Goal: Communication & Community: Share content

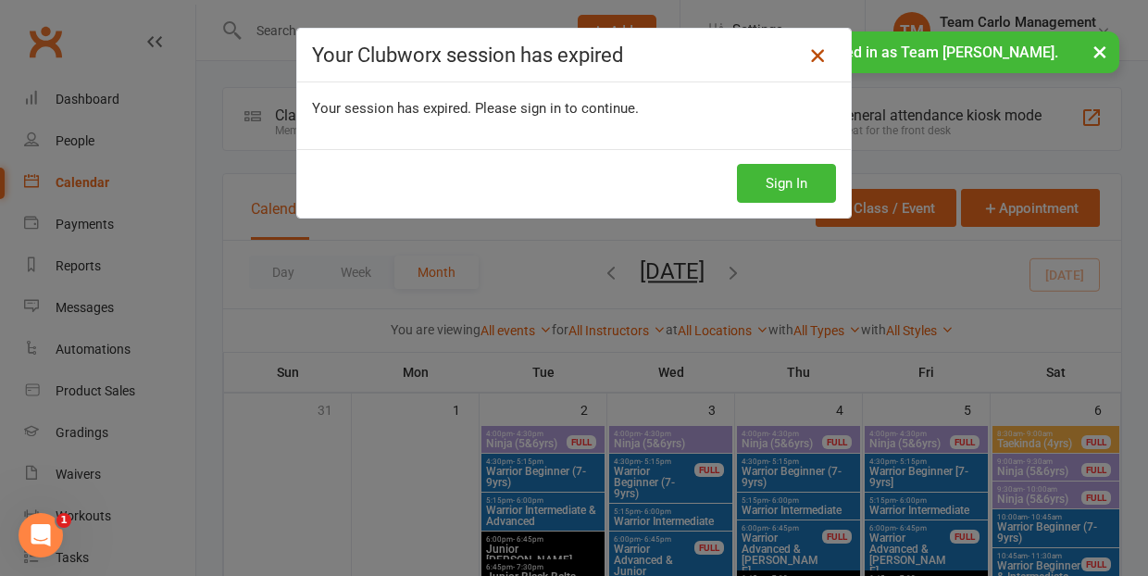
click at [822, 48] on icon at bounding box center [818, 55] width 22 height 22
click at [1104, 49] on button "×" at bounding box center [1100, 51] width 33 height 40
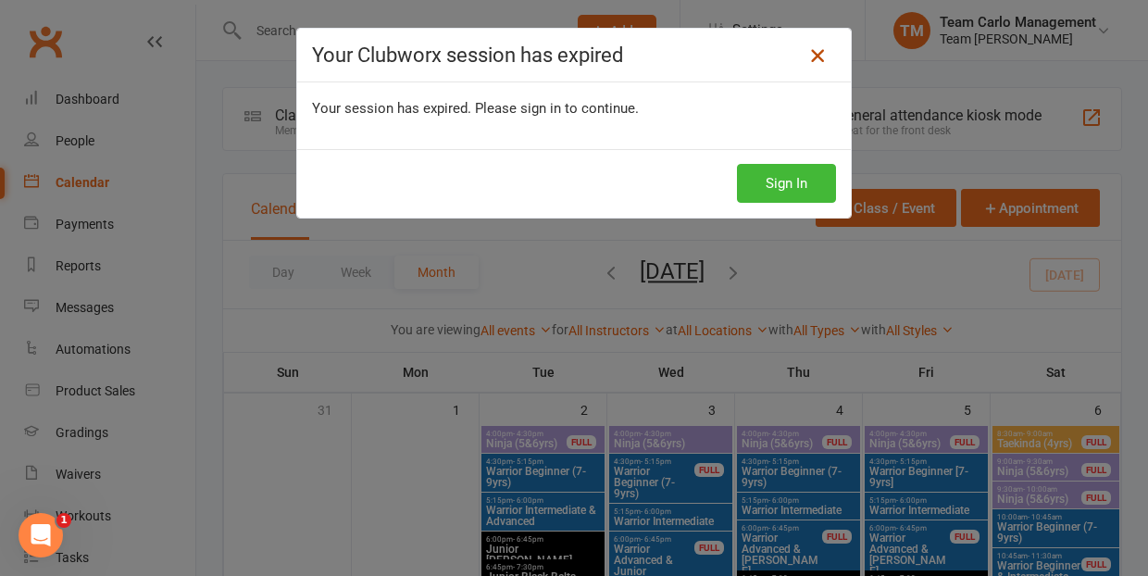
click at [818, 53] on icon at bounding box center [818, 55] width 22 height 22
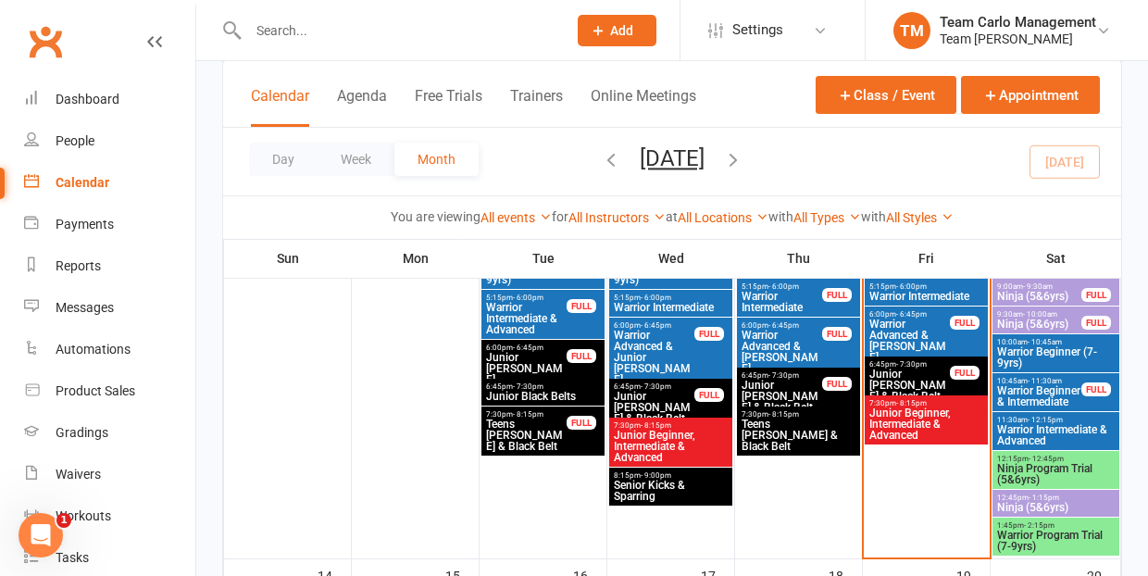
scroll to position [561, 0]
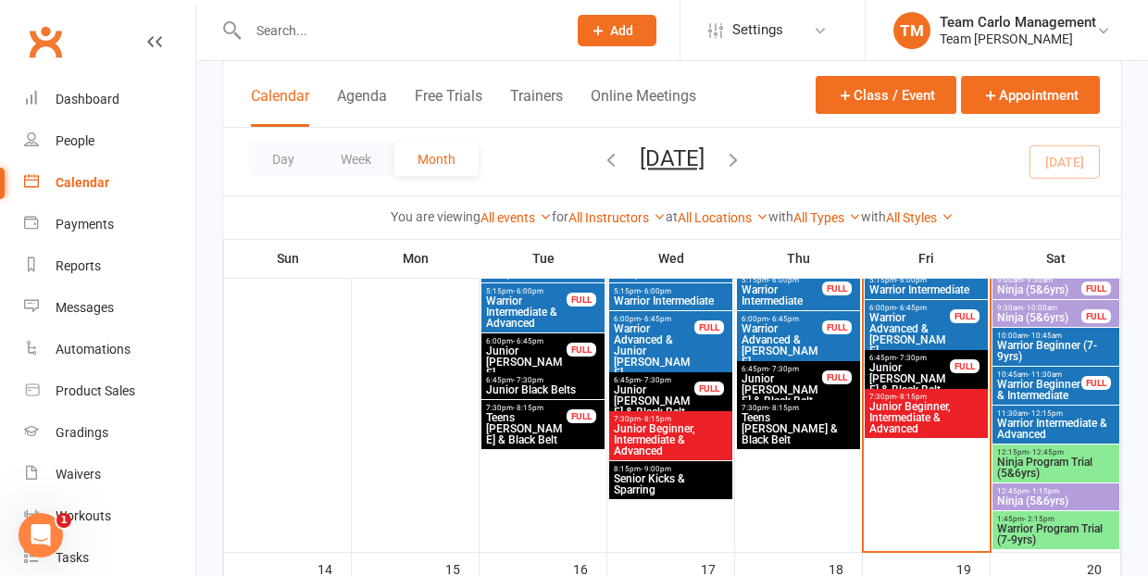
click at [1038, 460] on span "Ninja Program Trial (5&6yrs)" at bounding box center [1055, 468] width 119 height 22
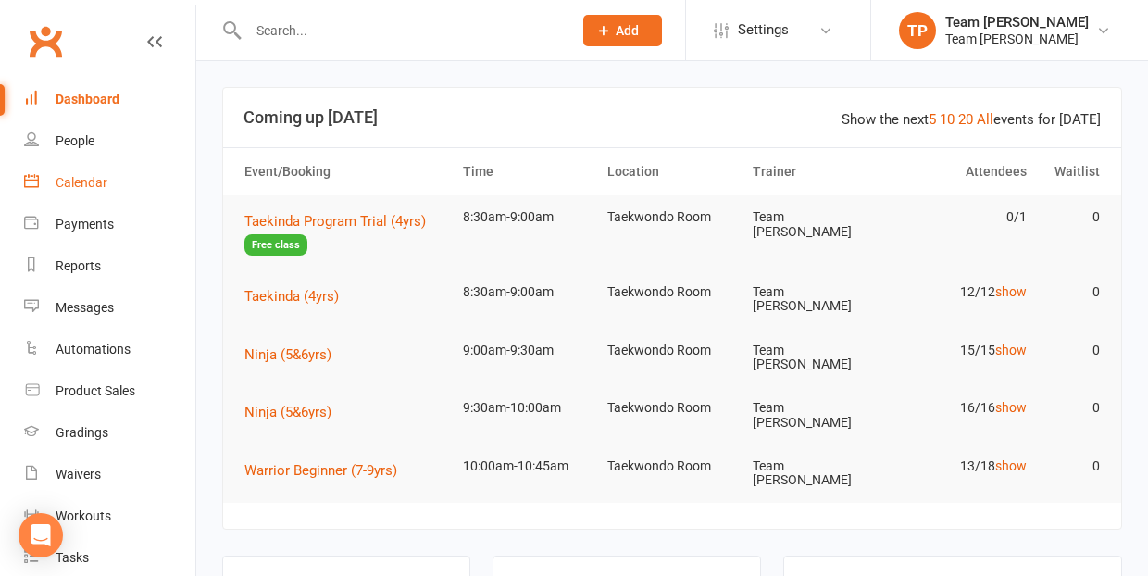
click at [90, 182] on div "Calendar" at bounding box center [82, 182] width 52 height 15
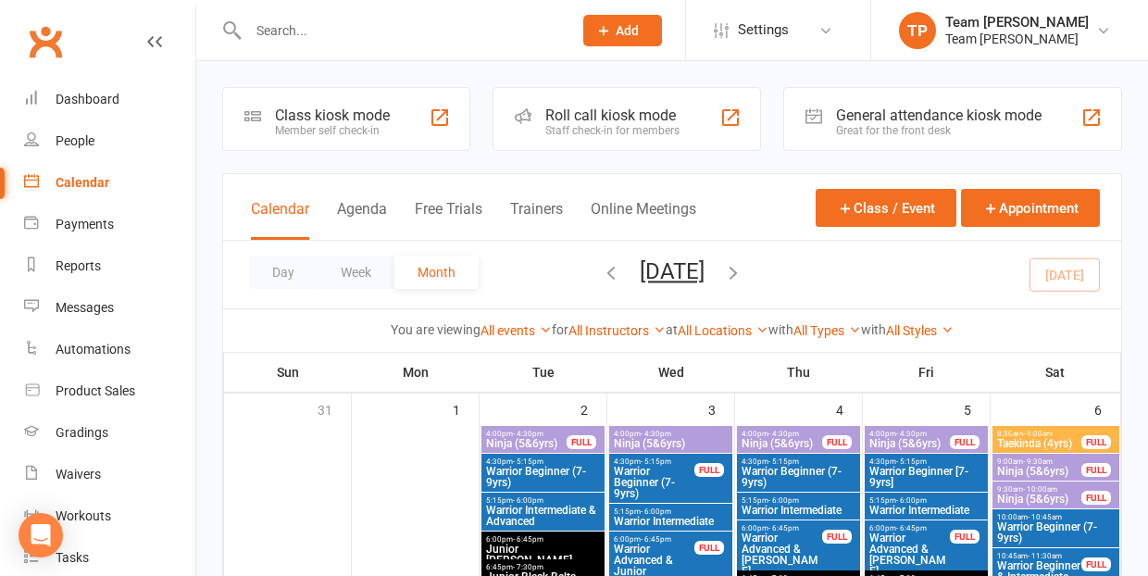
scroll to position [600, 0]
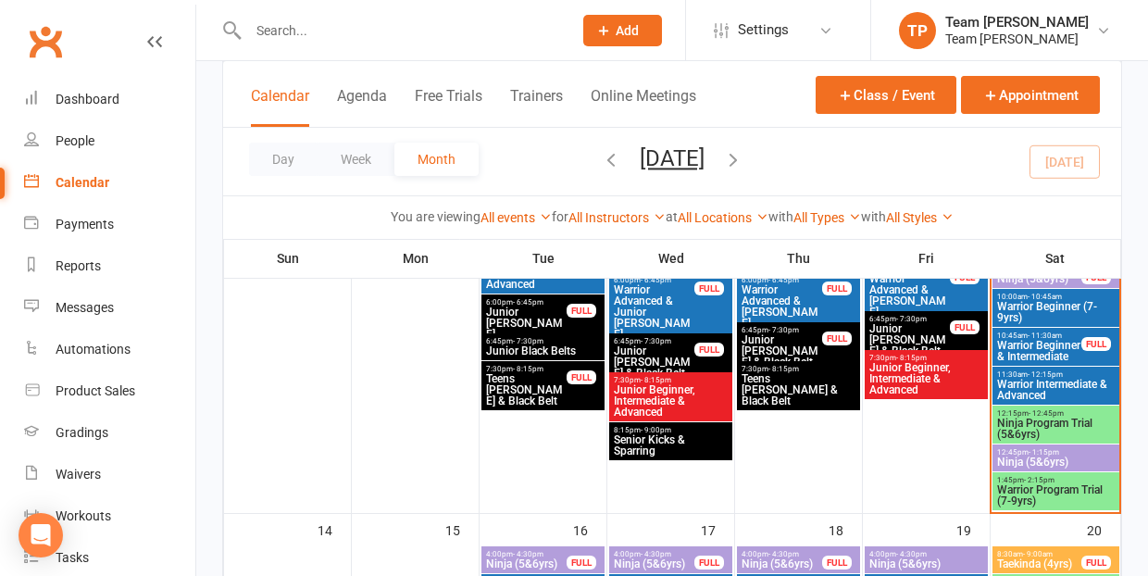
click at [1044, 419] on span "Ninja Program Trial (5&6yrs)" at bounding box center [1055, 429] width 119 height 22
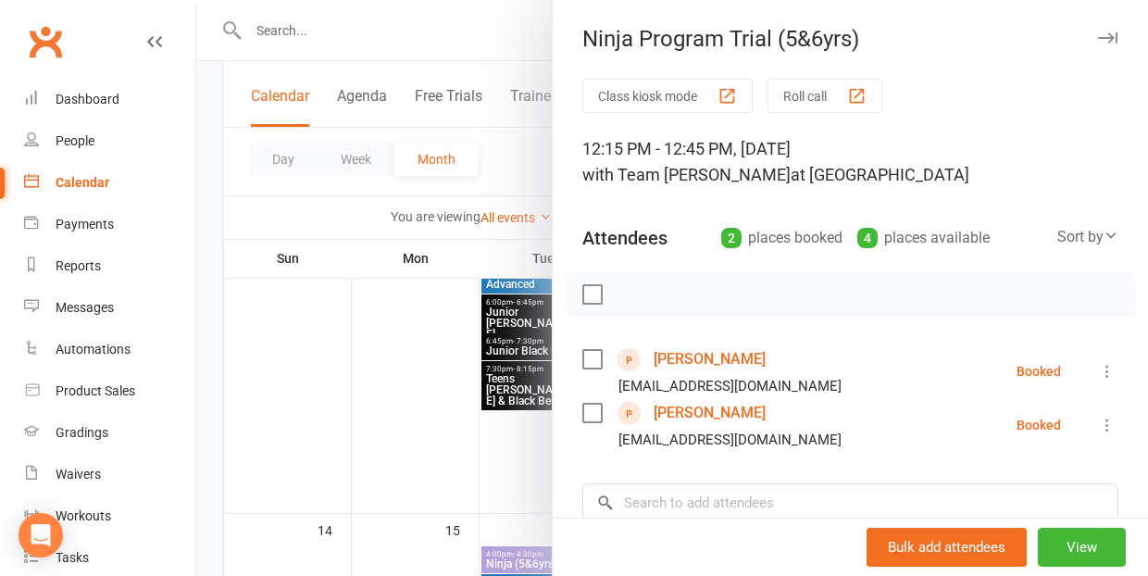
click at [678, 361] on link "Easton Annetta" at bounding box center [710, 360] width 112 height 30
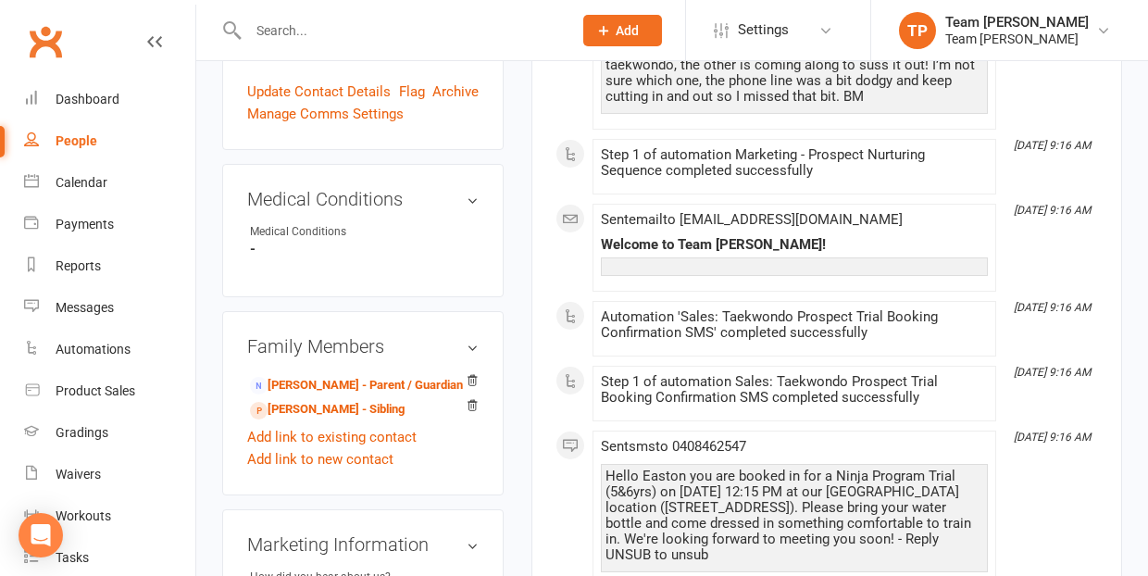
scroll to position [862, 0]
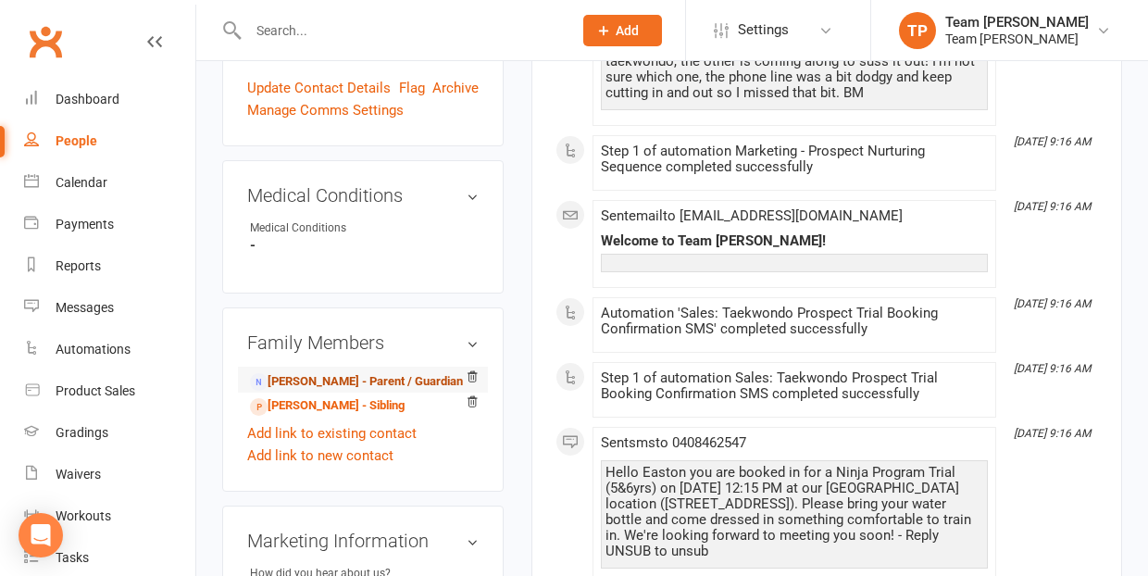
click at [329, 372] on link "Mel Annetta - Parent / Guardian" at bounding box center [356, 381] width 213 height 19
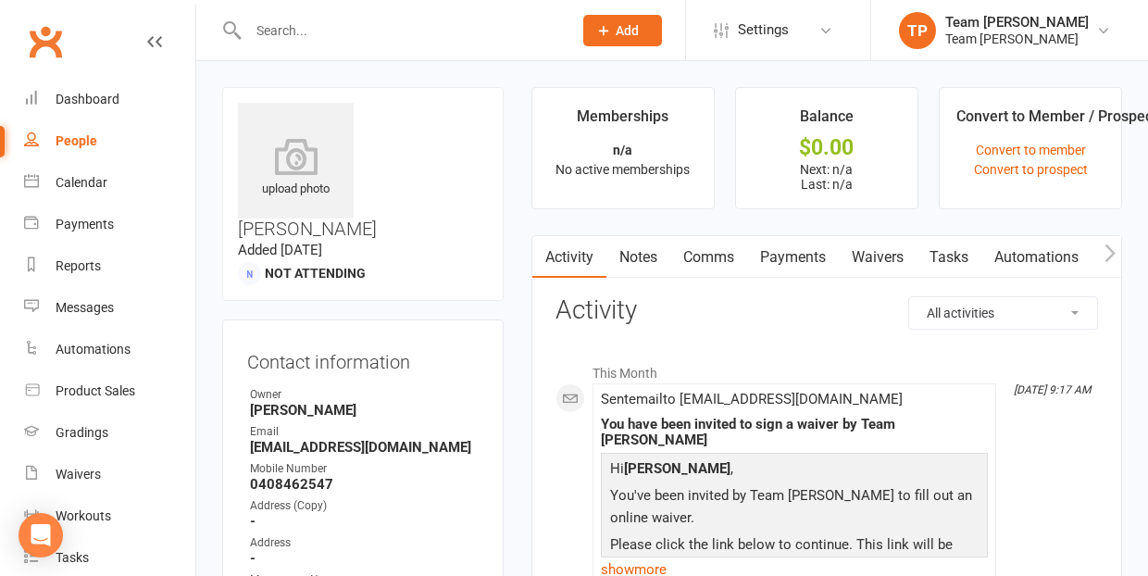
click at [875, 254] on link "Waivers" at bounding box center [878, 257] width 78 height 43
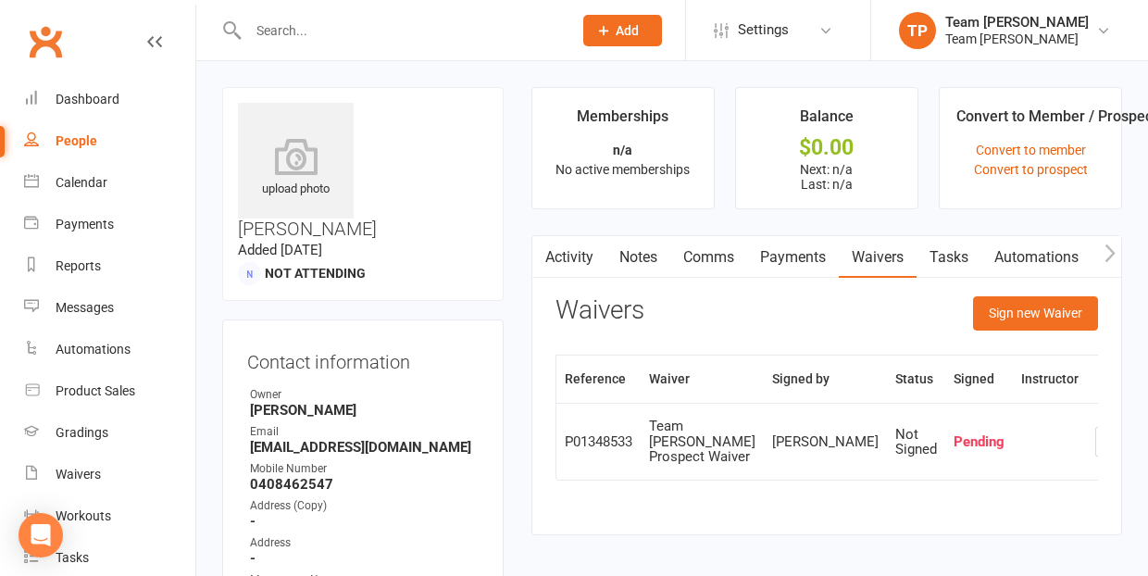
click at [715, 256] on link "Comms" at bounding box center [709, 257] width 77 height 43
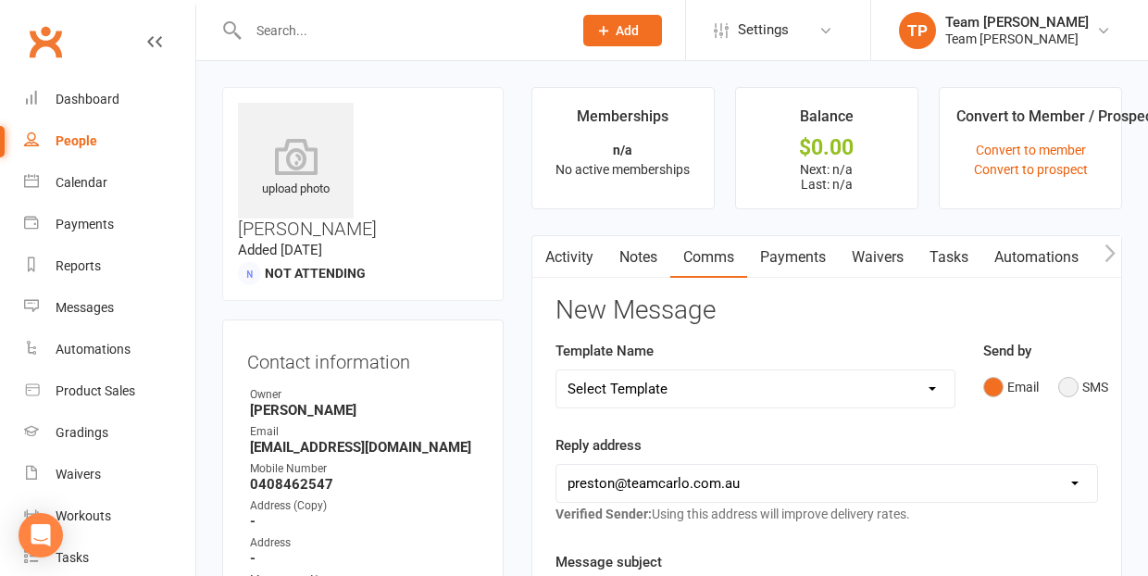
click at [1069, 389] on button "SMS" at bounding box center [1084, 387] width 50 height 35
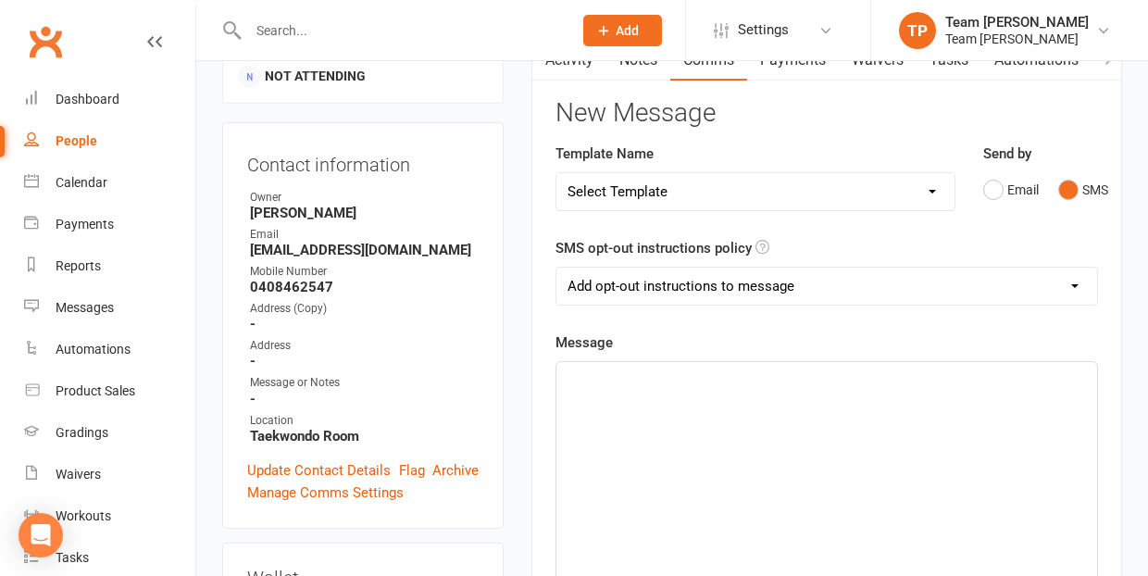
scroll to position [207, 0]
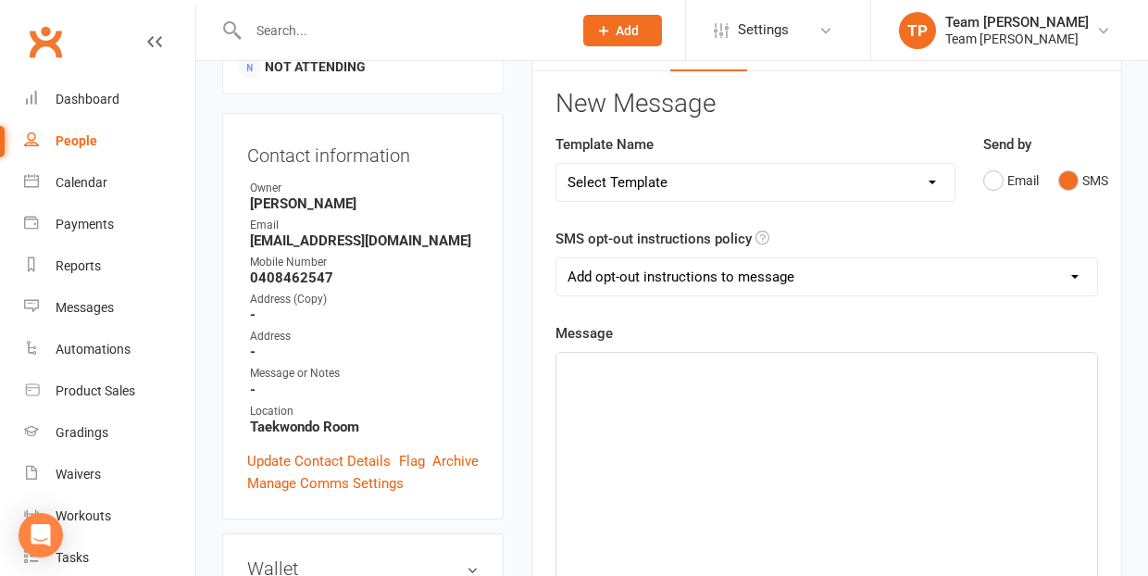
click at [660, 393] on div "﻿" at bounding box center [827, 492] width 541 height 278
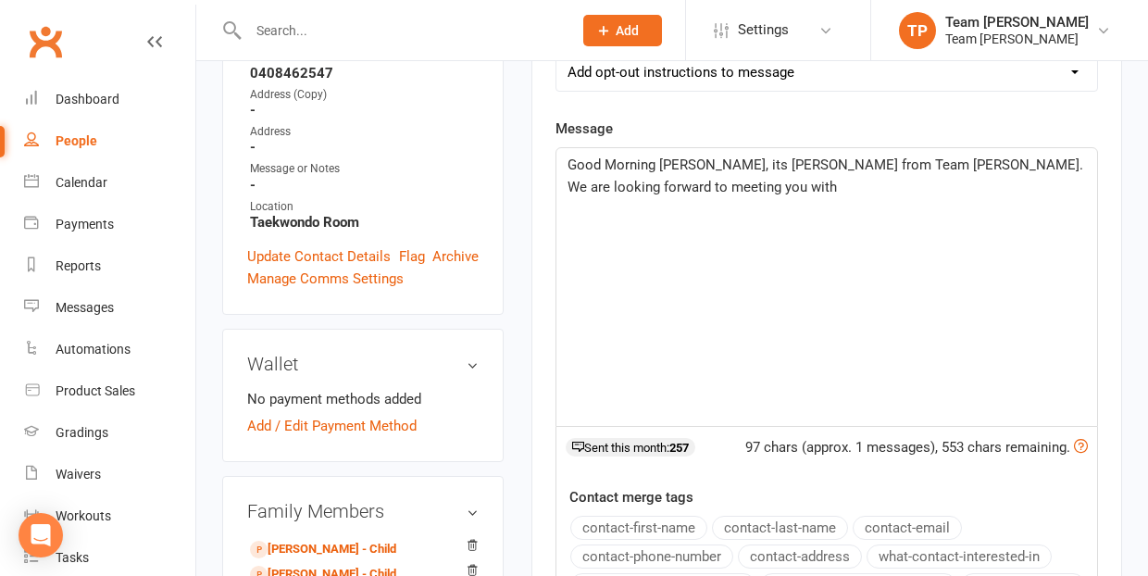
scroll to position [409, 0]
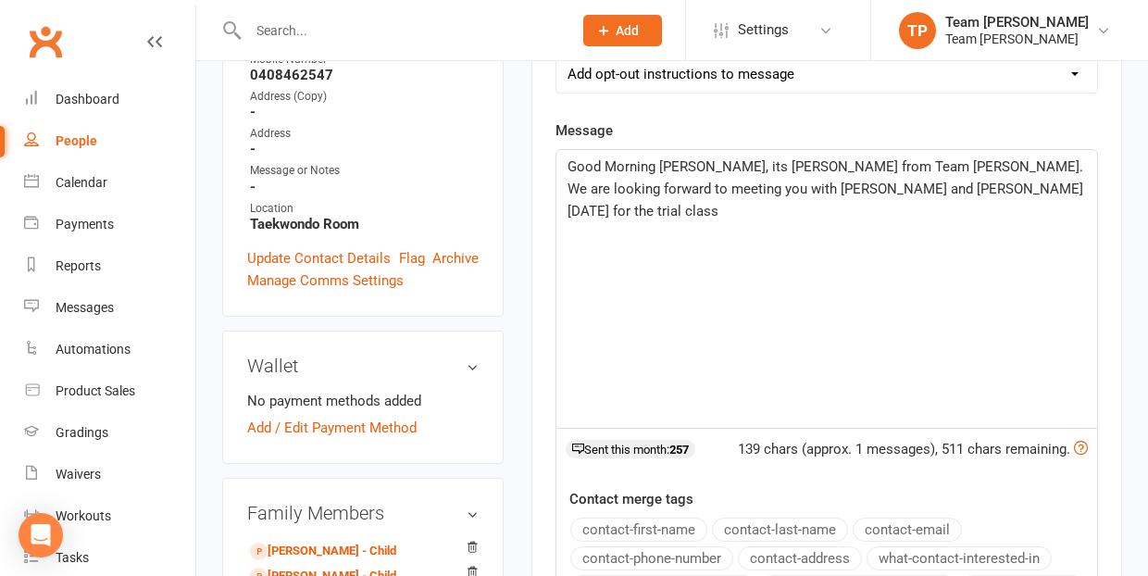
click at [896, 188] on span "Good Morning Mel, its Gerry from Team Carlo Taekwondo. We are looking forward t…" at bounding box center [828, 188] width 520 height 61
click at [944, 190] on p "Good Morning Mel, its Gerry from Team Carlo Taekwondo. We are looking forward t…" at bounding box center [827, 189] width 519 height 67
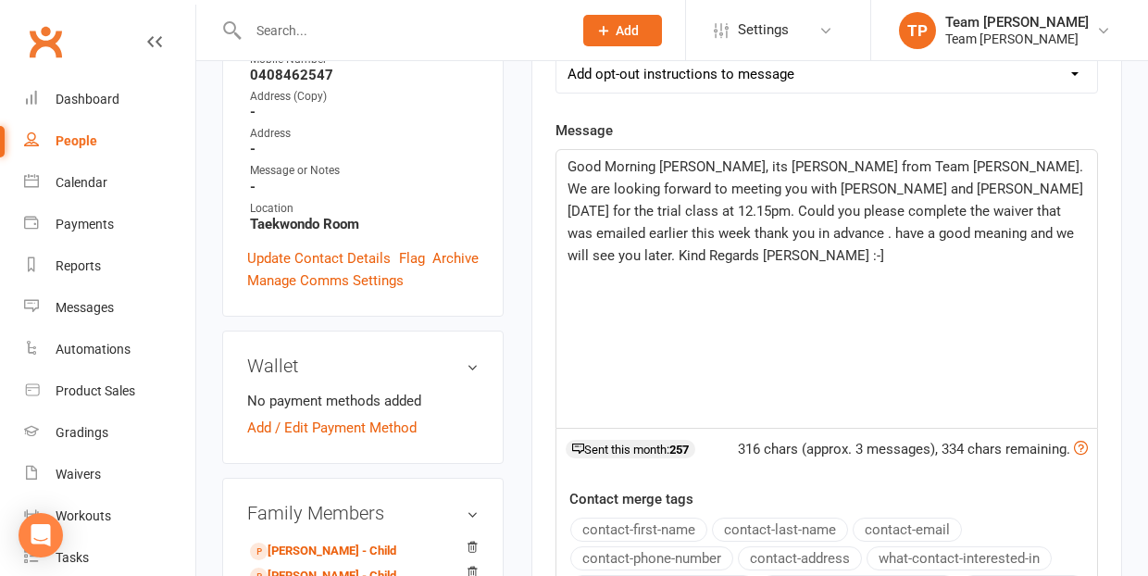
click at [571, 235] on span "Good Morning Mel, its Gerry from Team Carlo Taekwondo. We are looking forward t…" at bounding box center [828, 211] width 520 height 106
click at [572, 234] on span "Good Morning Mel, its Gerry from Team Carlo Taekwondo. We are looking forward t…" at bounding box center [828, 211] width 520 height 106
click at [573, 233] on span "Good Morning Mel, its Gerry from Team Carlo Taekwondo. We are looking forward t…" at bounding box center [828, 199] width 520 height 83
drag, startPoint x: 683, startPoint y: 231, endPoint x: 664, endPoint y: 233, distance: 18.7
click at [664, 247] on span "Have a good meaning and we will see you later. Kind Regards Gerry :-]" at bounding box center [819, 255] width 502 height 17
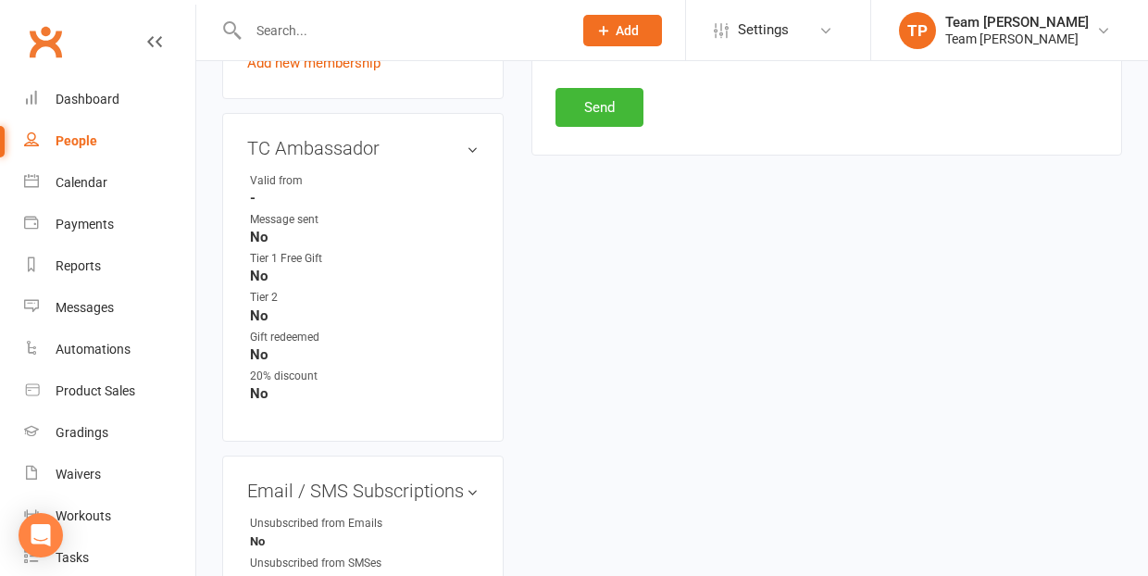
scroll to position [1135, 0]
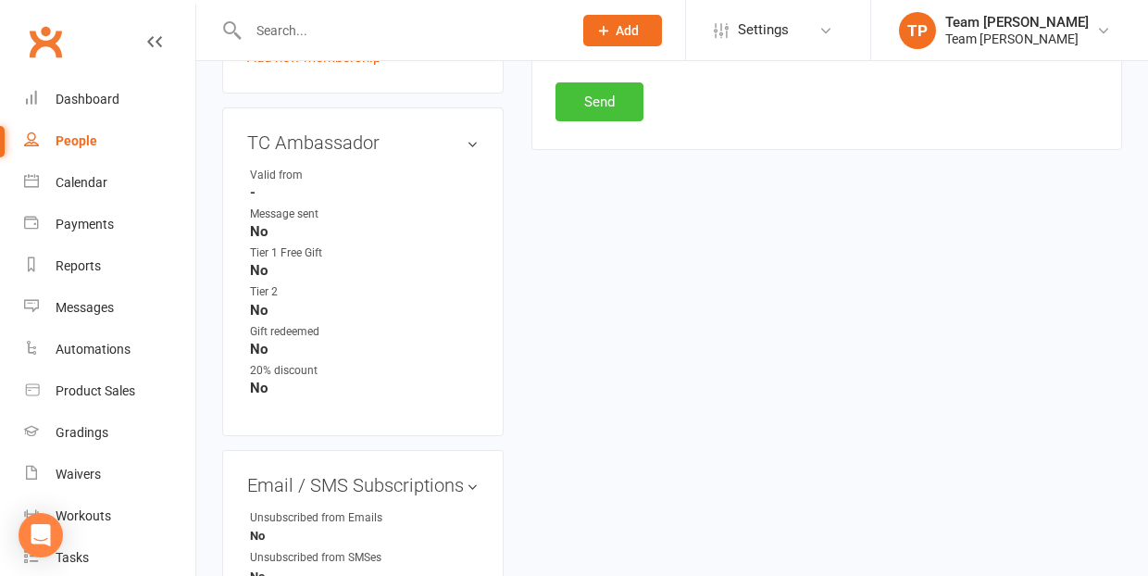
click at [600, 107] on button "Send" at bounding box center [600, 101] width 88 height 39
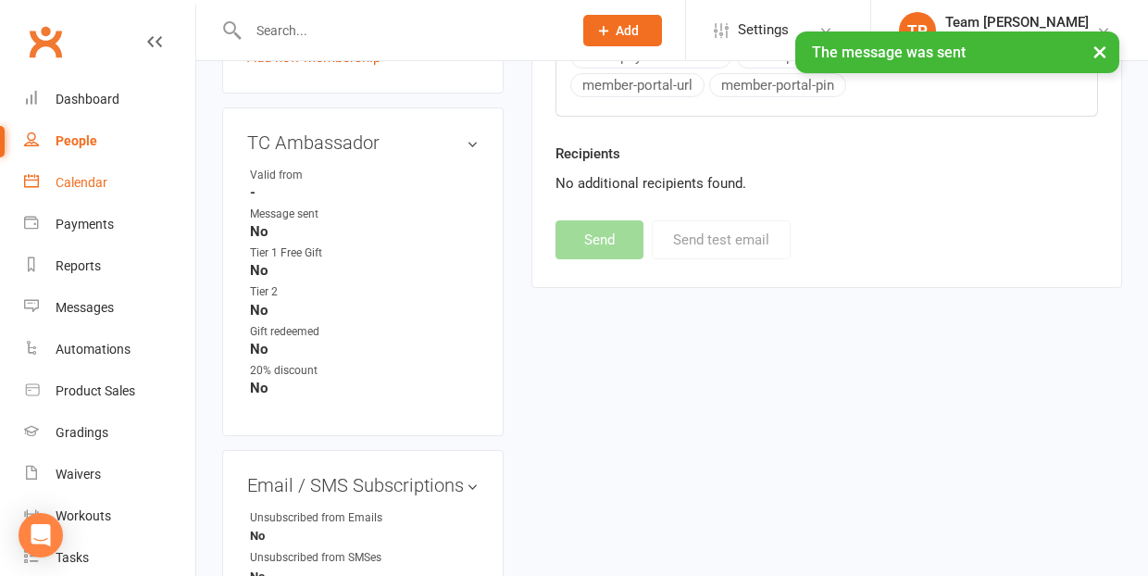
click at [88, 181] on div "Calendar" at bounding box center [82, 182] width 52 height 15
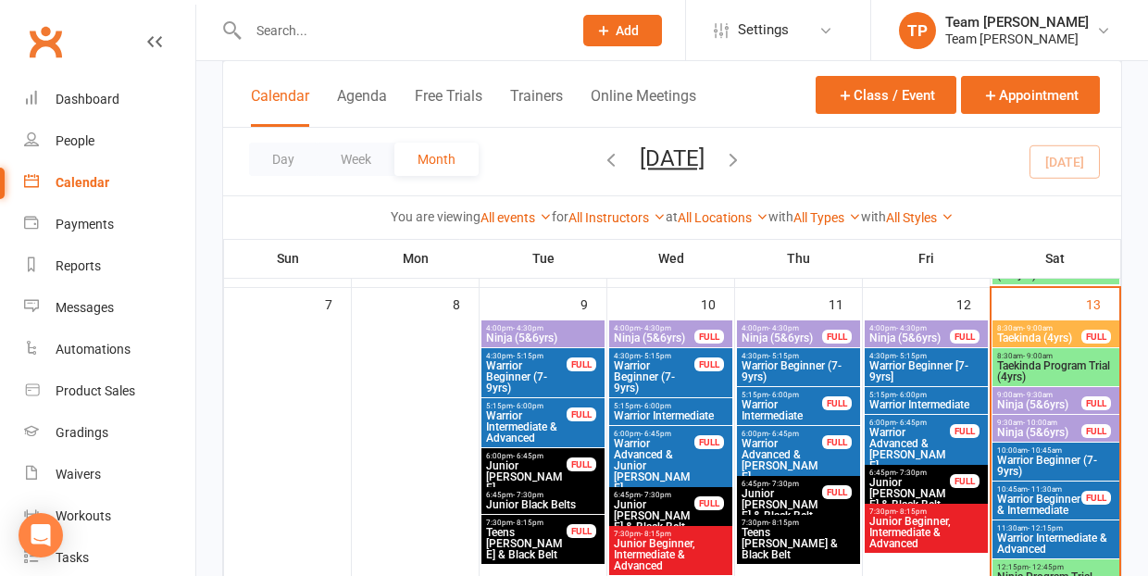
scroll to position [445, 0]
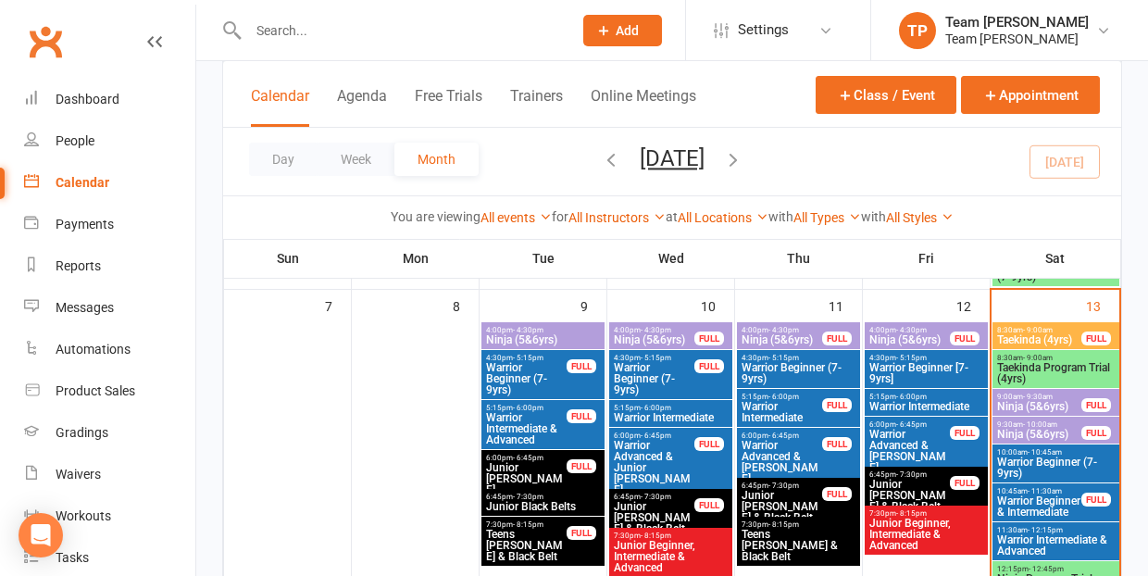
click at [1041, 334] on span "Taekinda (4yrs)" at bounding box center [1039, 339] width 86 height 11
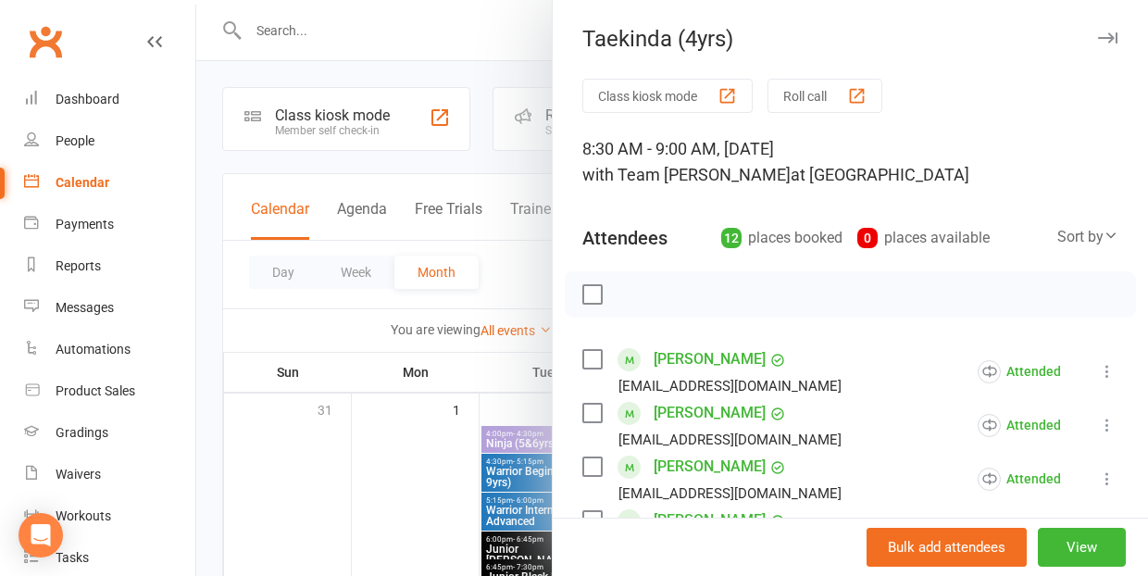
scroll to position [0, 0]
click at [865, 95] on div "button" at bounding box center [856, 95] width 19 height 19
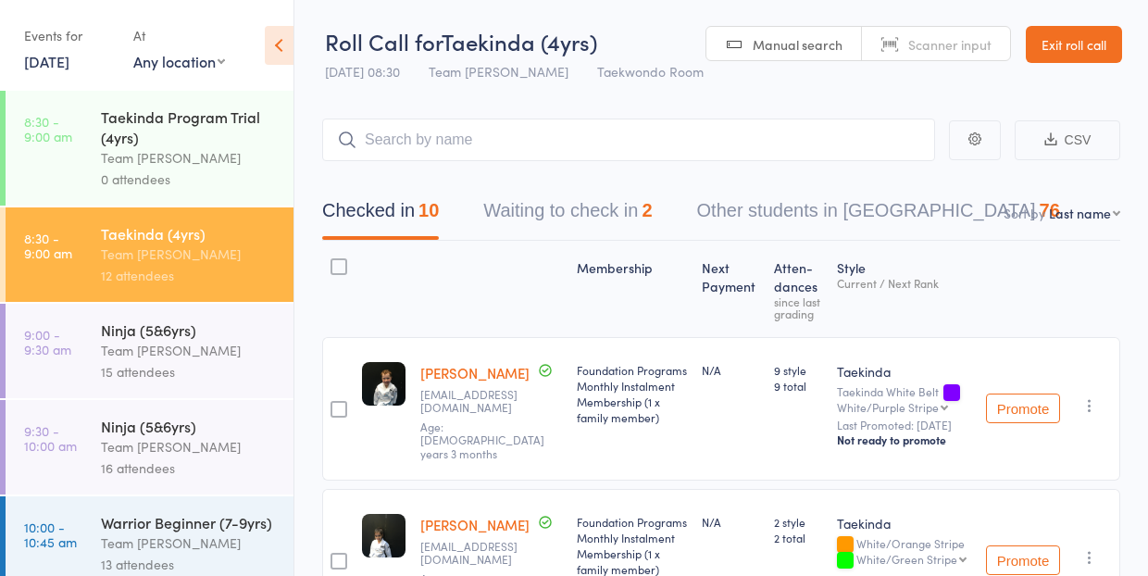
select select "10"
click at [547, 212] on button "Waiting to check in 2" at bounding box center [567, 215] width 169 height 49
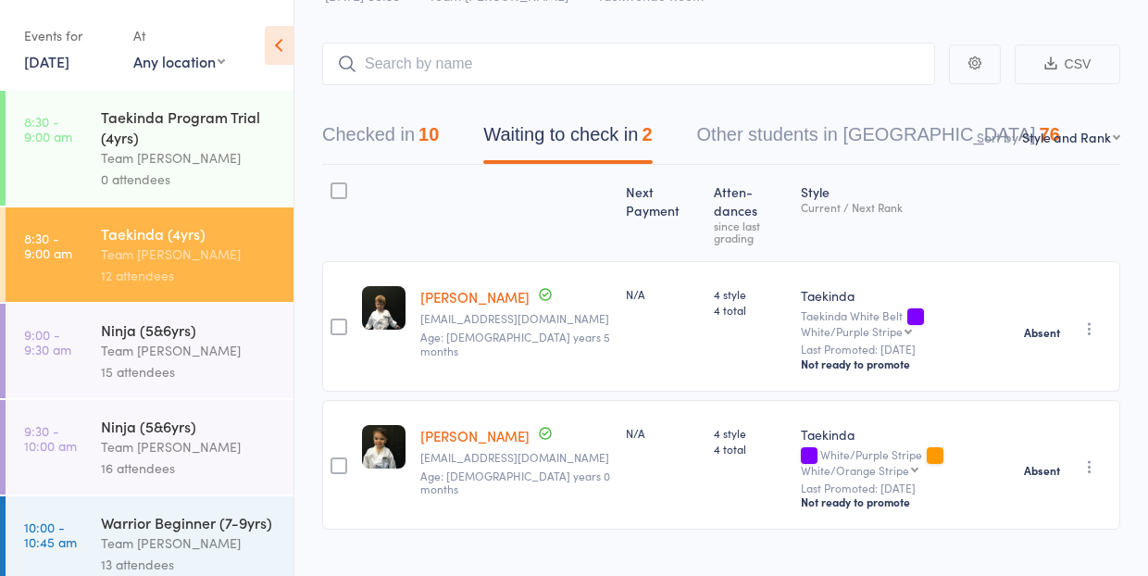
scroll to position [86, 0]
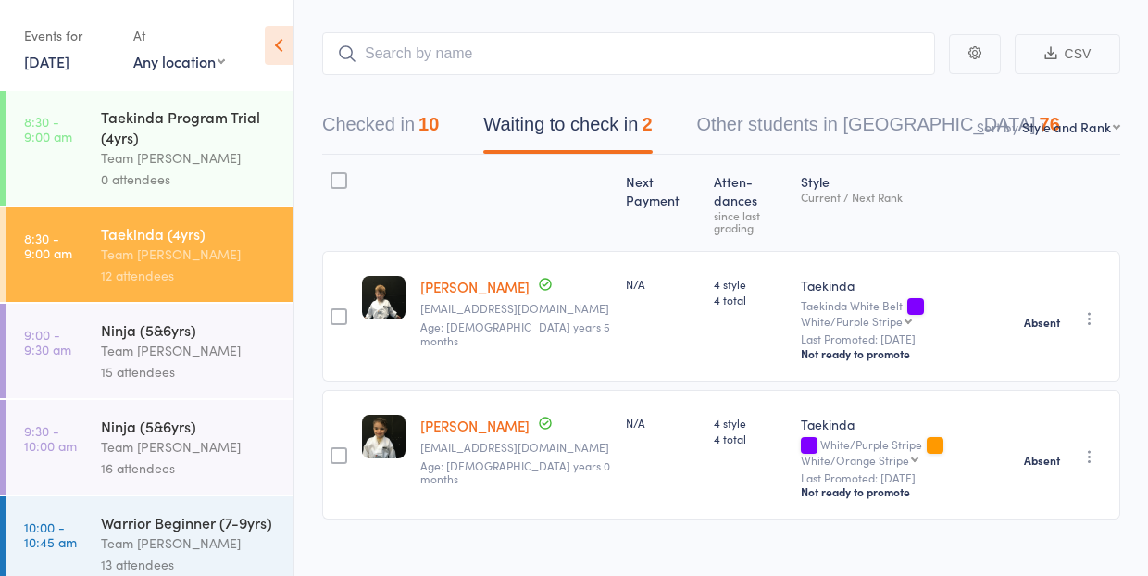
click at [190, 357] on div "Team [PERSON_NAME]" at bounding box center [189, 350] width 177 height 21
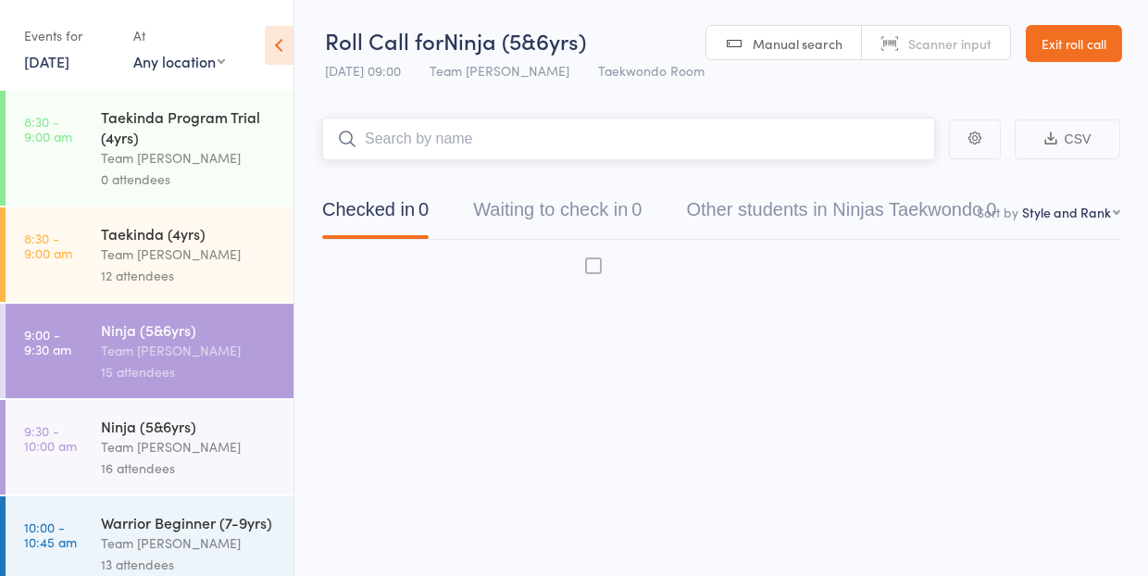
scroll to position [1, 0]
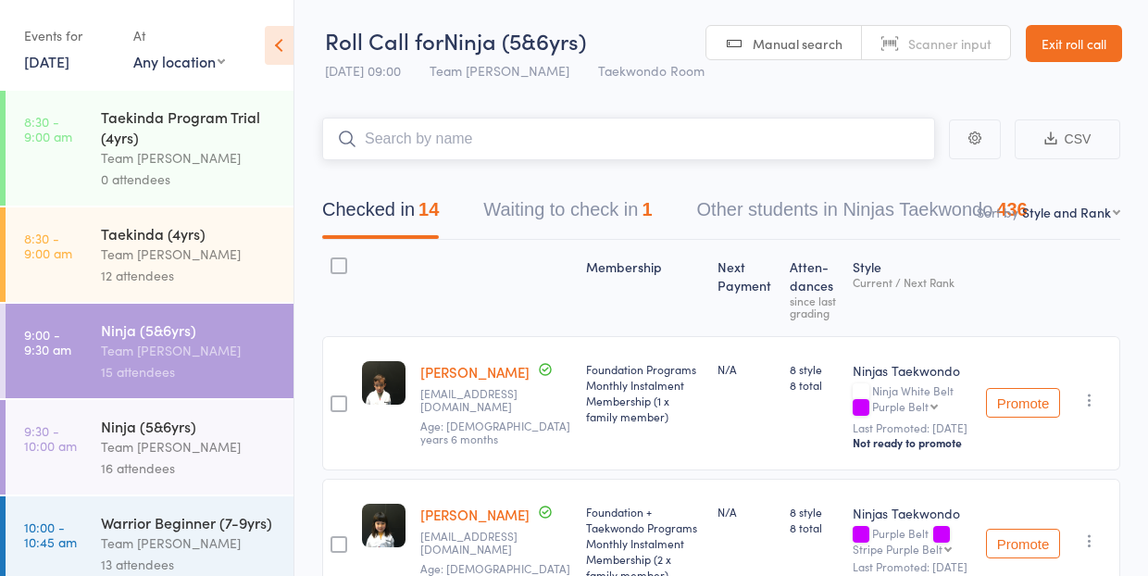
click at [550, 213] on button "Waiting to check in 1" at bounding box center [567, 214] width 169 height 49
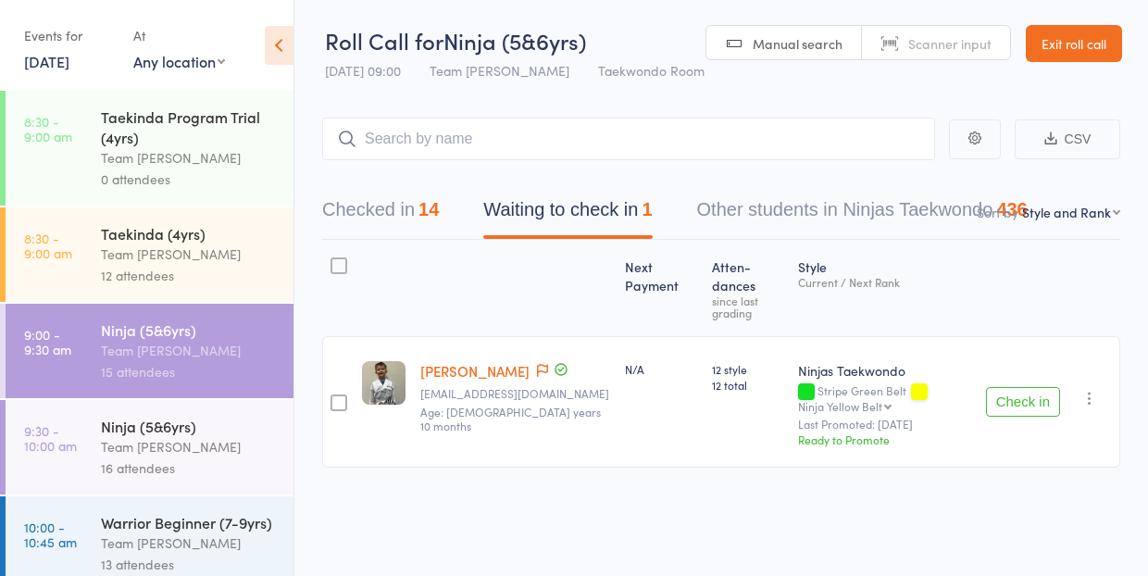
click at [1089, 389] on icon "button" at bounding box center [1090, 398] width 19 height 19
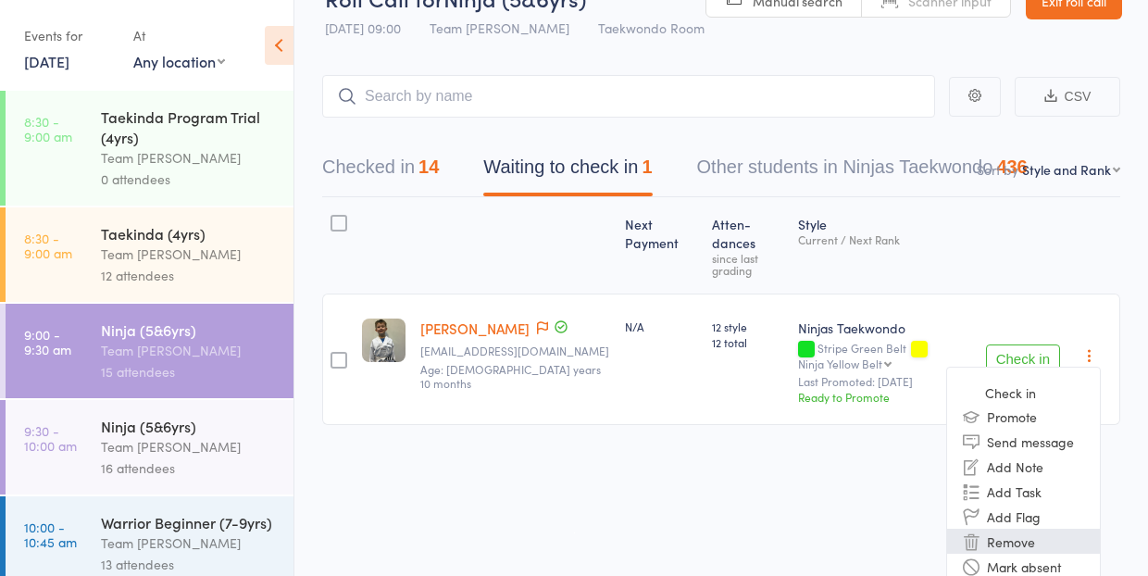
scroll to position [43, 0]
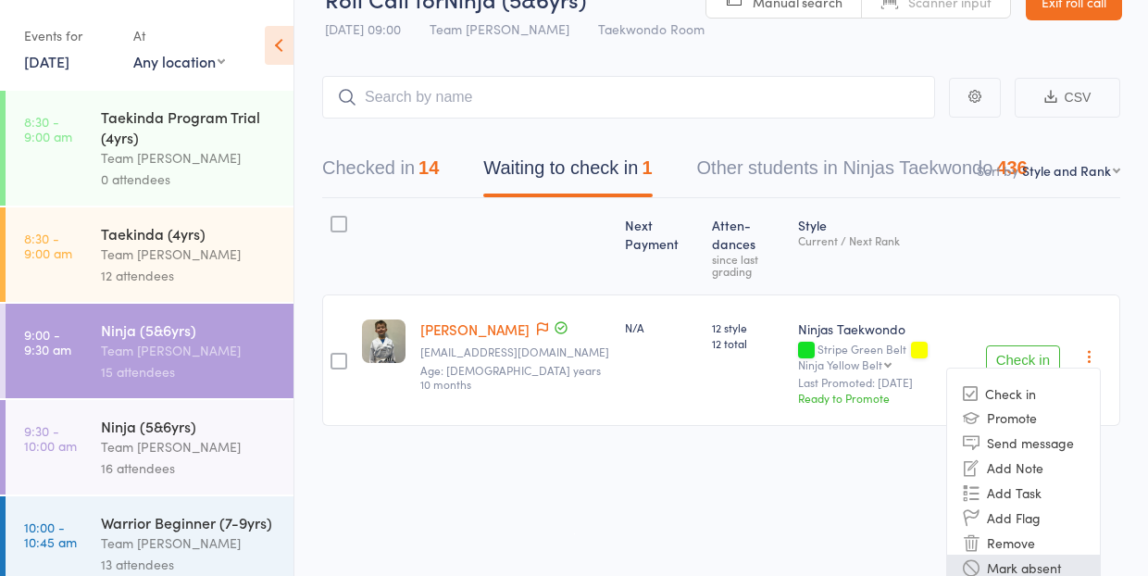
click at [1027, 555] on li "Mark absent" at bounding box center [1023, 567] width 153 height 25
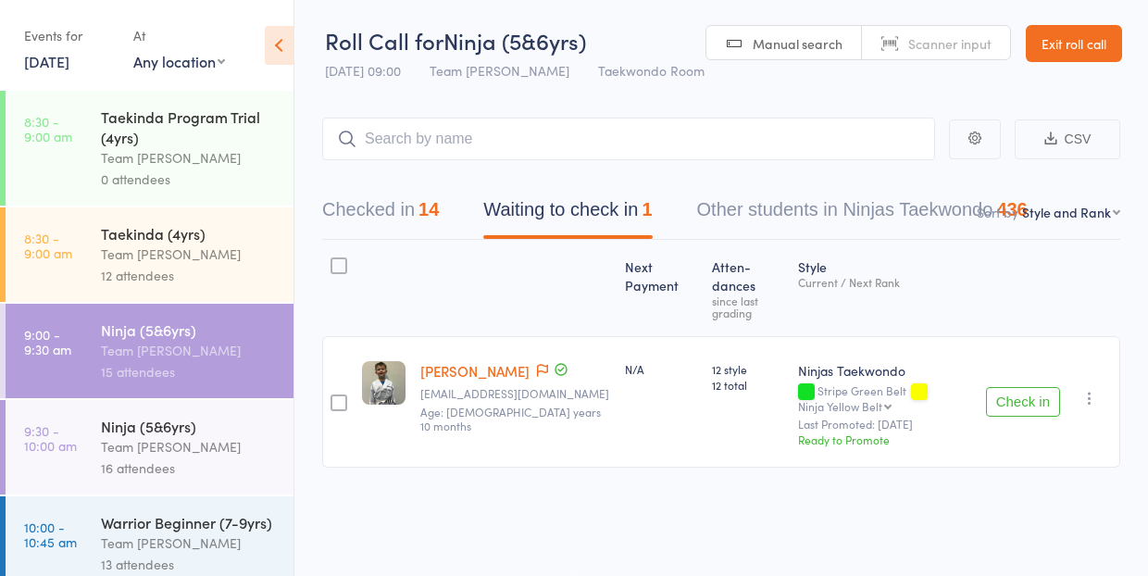
scroll to position [1, 0]
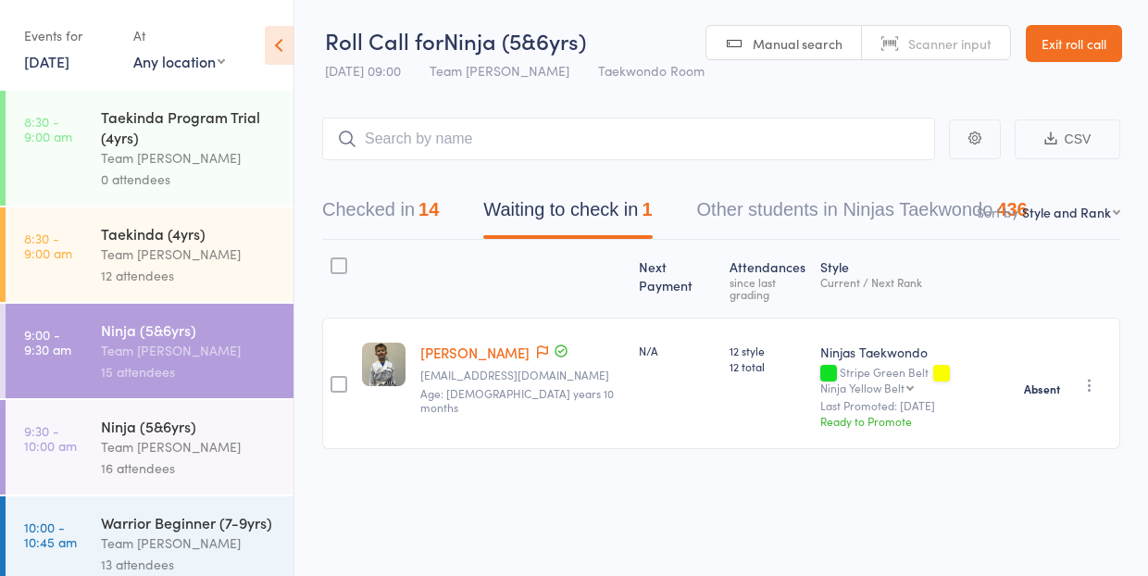
click at [149, 458] on div "16 attendees" at bounding box center [189, 468] width 177 height 21
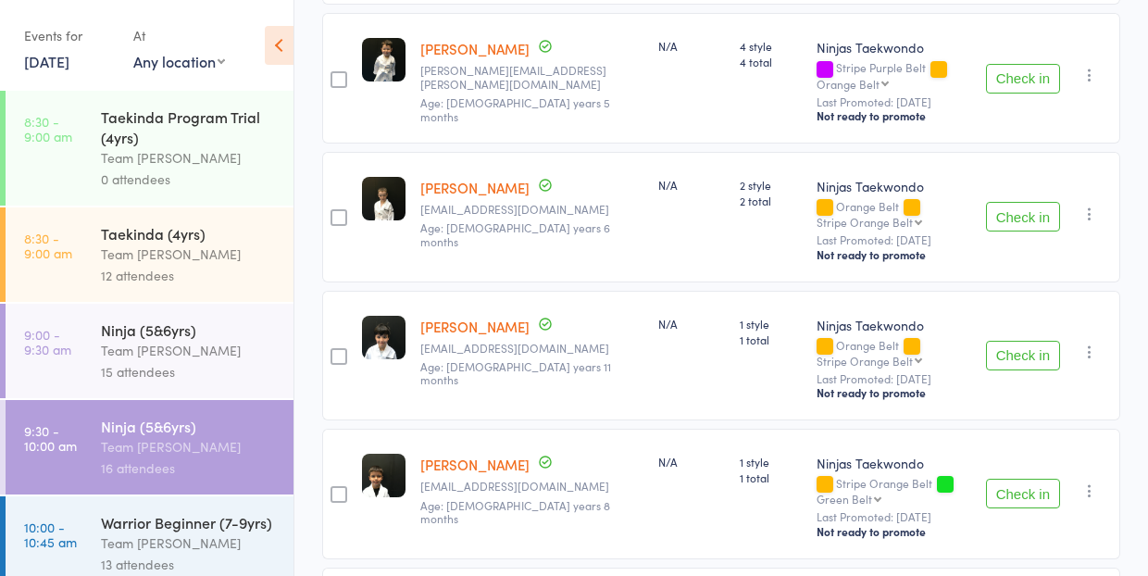
scroll to position [915, 0]
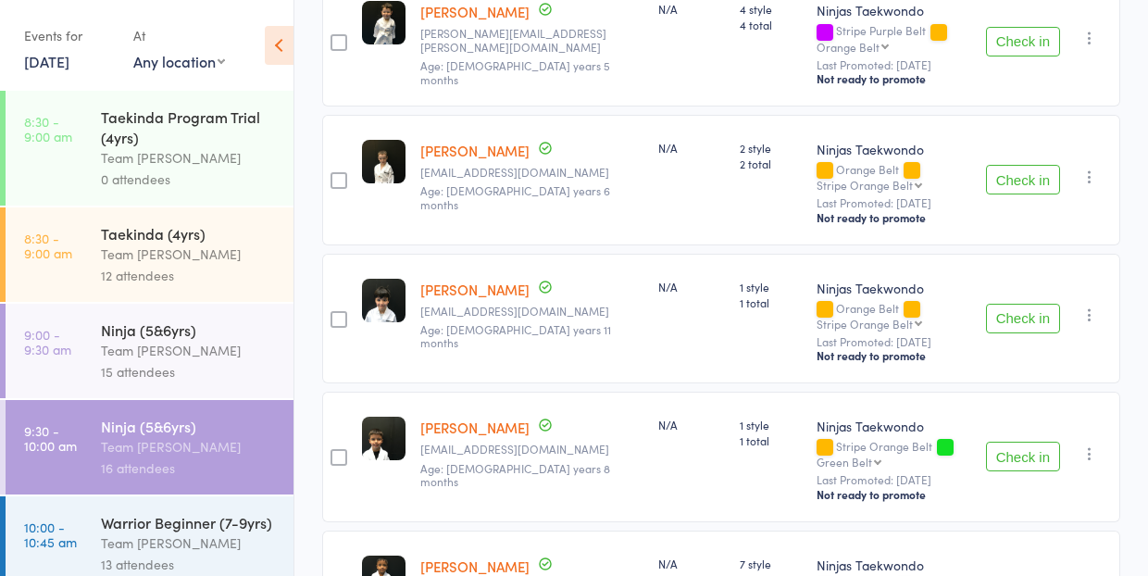
click at [1028, 442] on button "Check in" at bounding box center [1023, 457] width 74 height 30
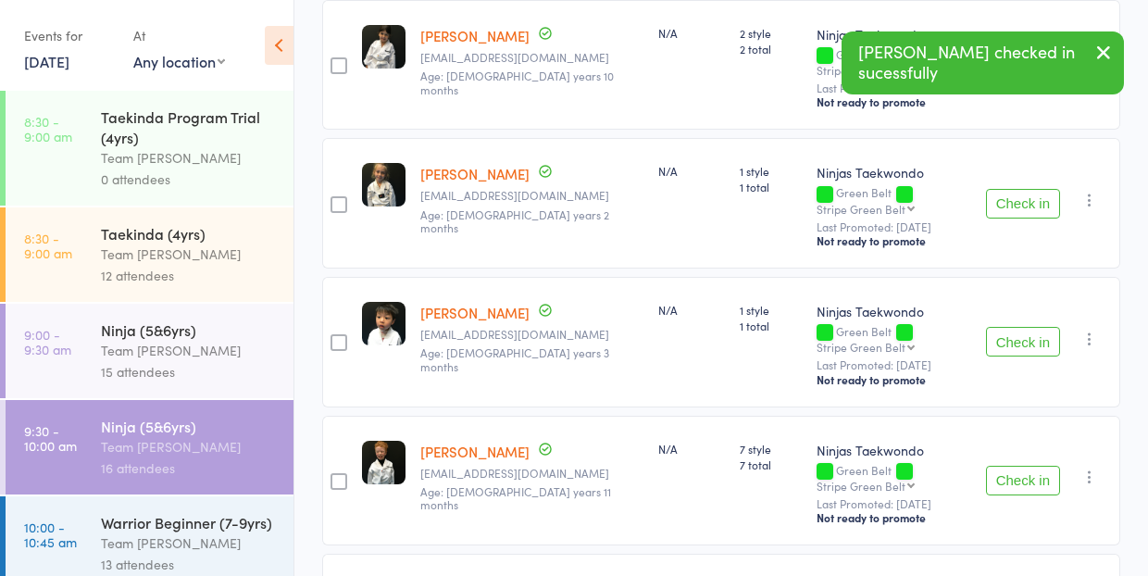
scroll to position [1448, 0]
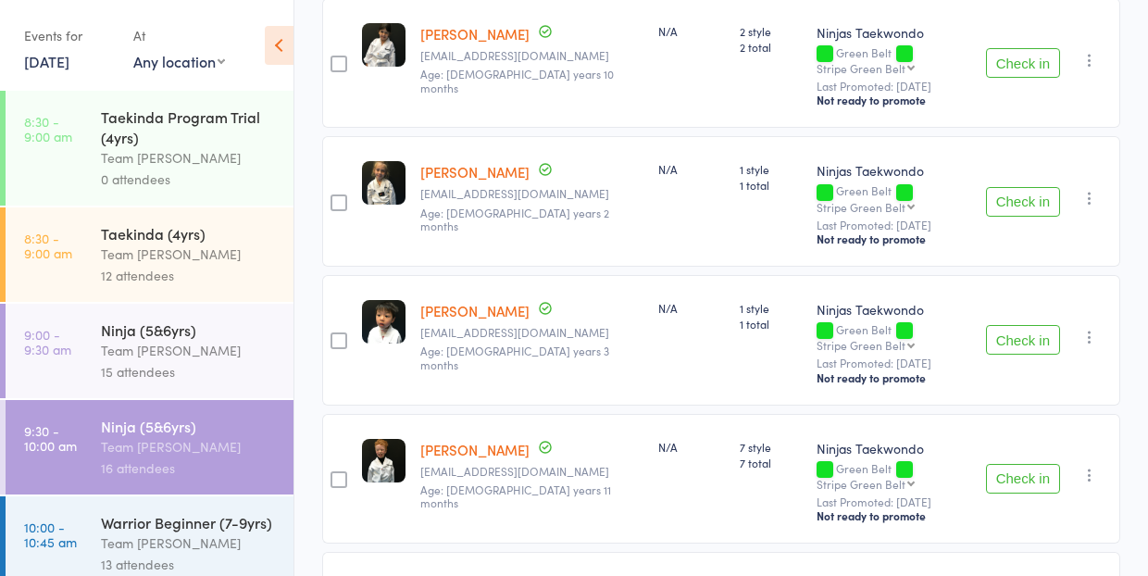
click at [1014, 325] on button "Check in" at bounding box center [1023, 340] width 74 height 30
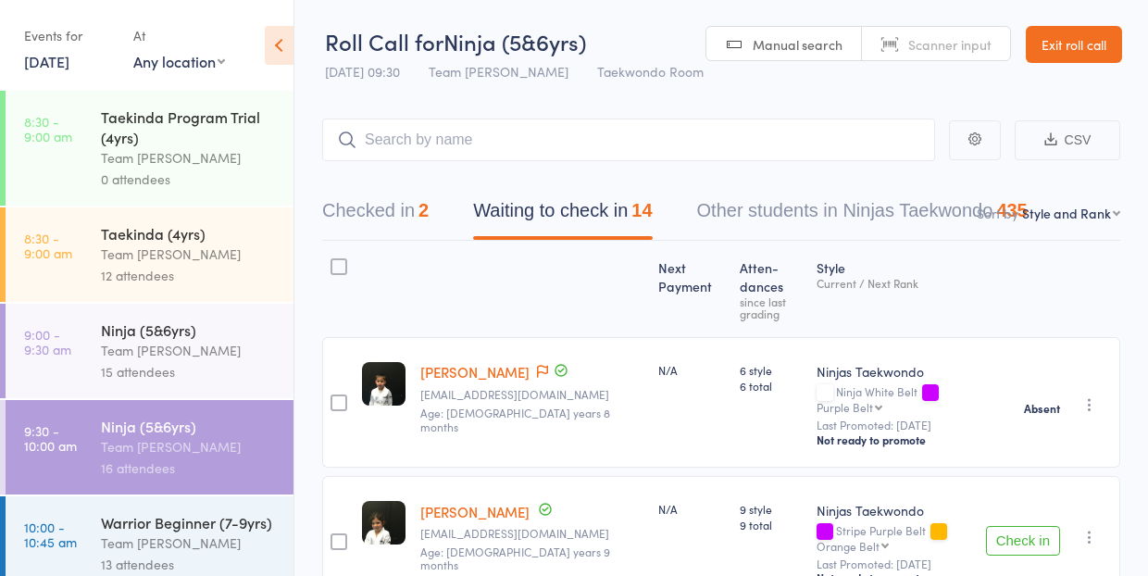
scroll to position [0, 0]
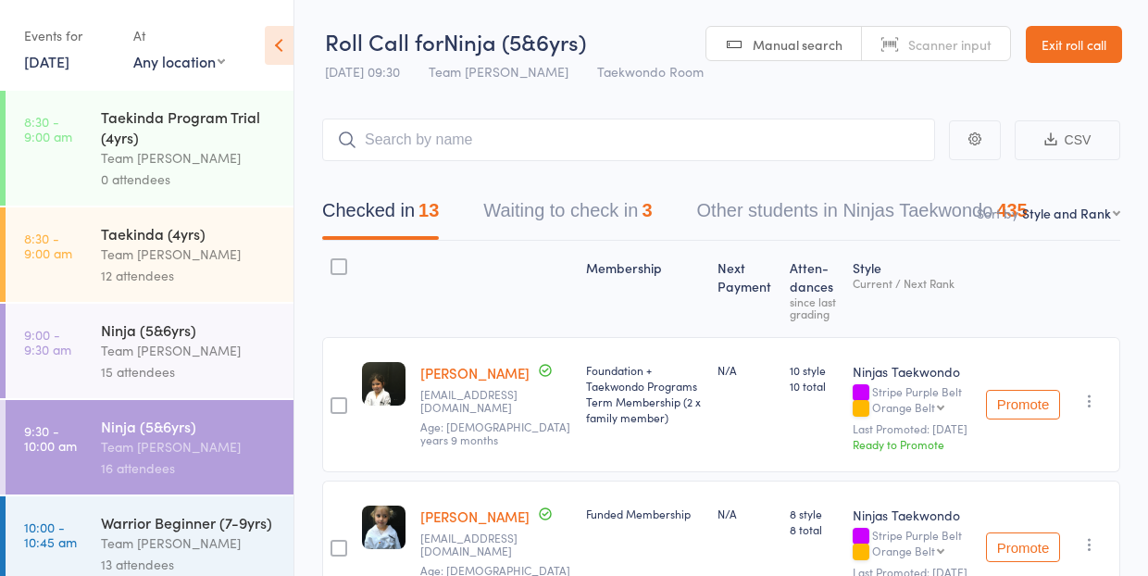
click at [552, 219] on button "Waiting to check in 3" at bounding box center [567, 215] width 169 height 49
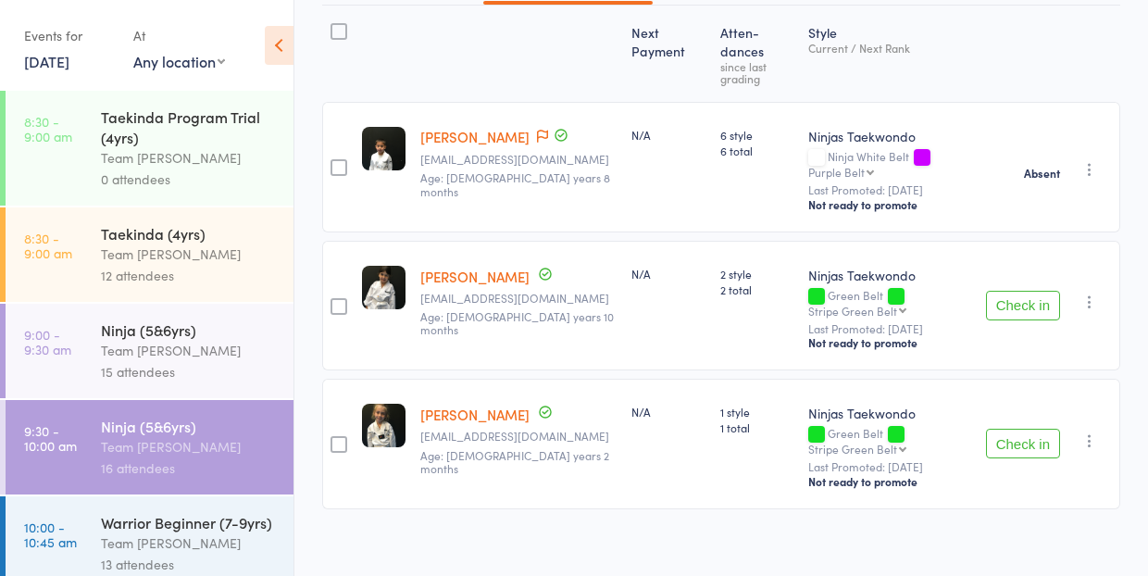
scroll to position [234, 0]
click at [1021, 433] on button "Check in" at bounding box center [1023, 445] width 74 height 30
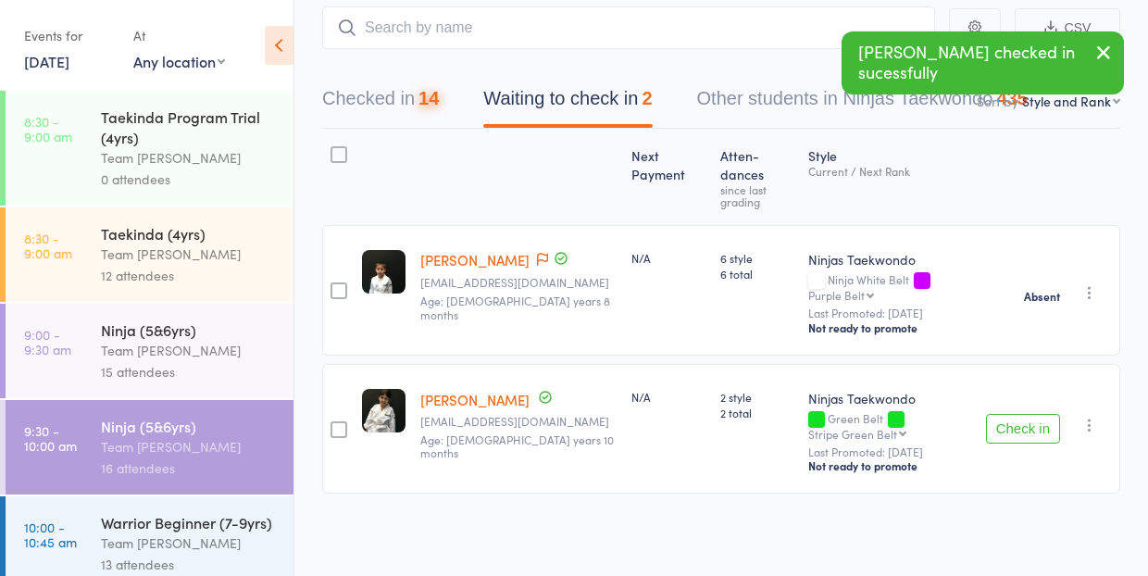
scroll to position [94, 0]
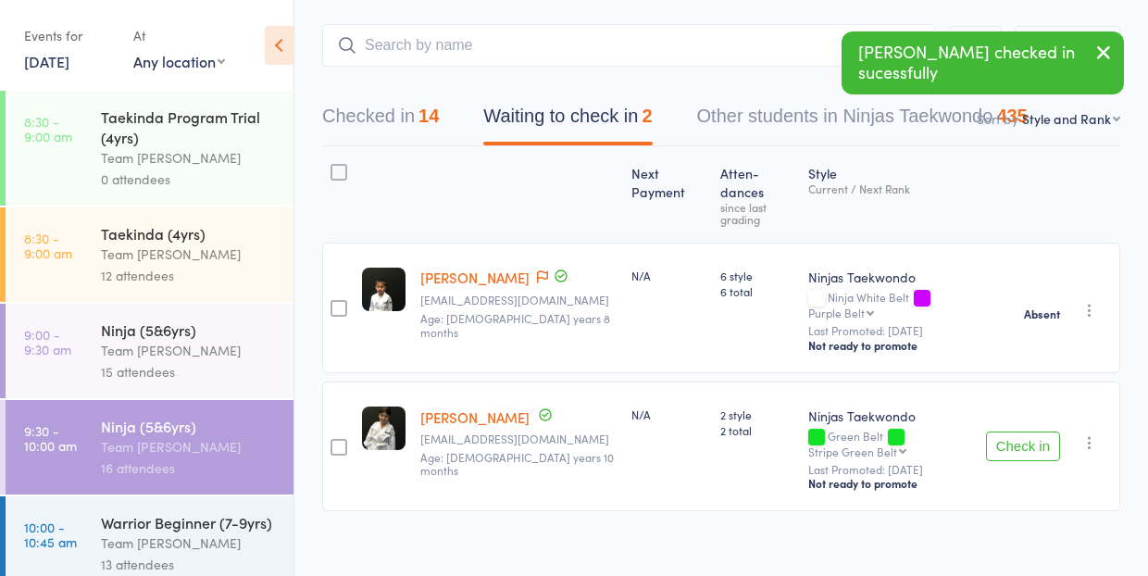
click at [1094, 433] on icon "button" at bounding box center [1090, 442] width 19 height 19
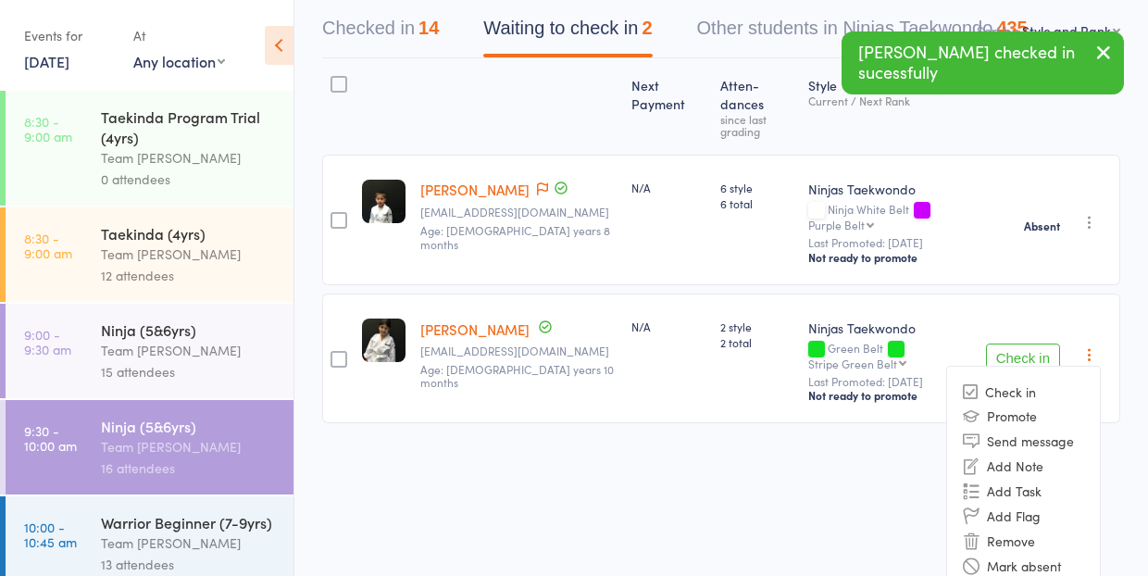
scroll to position [182, 0]
click at [1049, 554] on li "Mark absent" at bounding box center [1023, 566] width 153 height 25
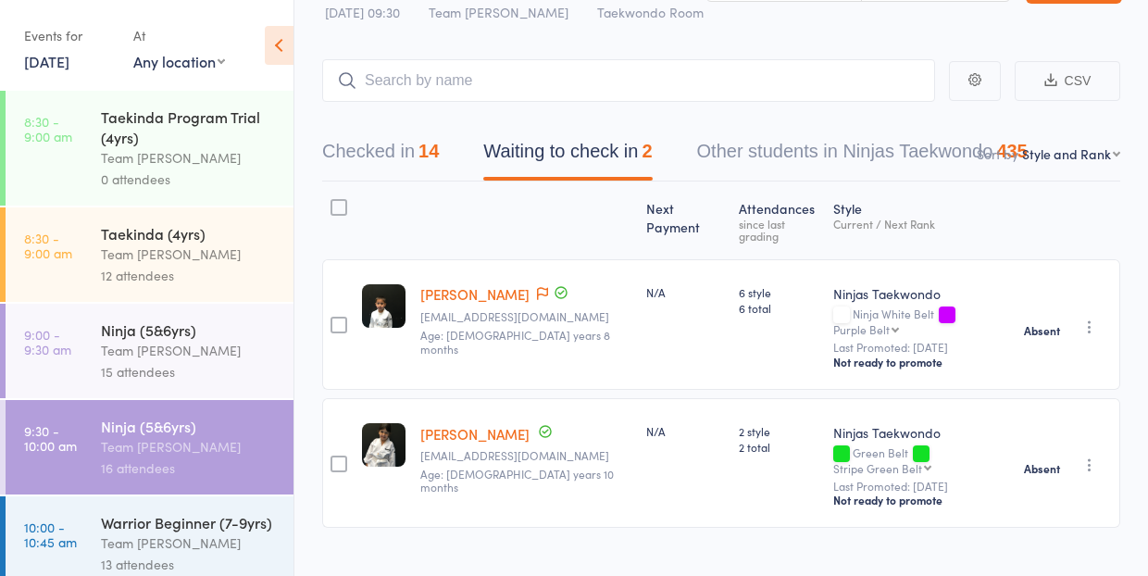
scroll to position [58, 0]
click at [165, 520] on div "Warrior Beginner (7-9yrs)" at bounding box center [189, 522] width 177 height 20
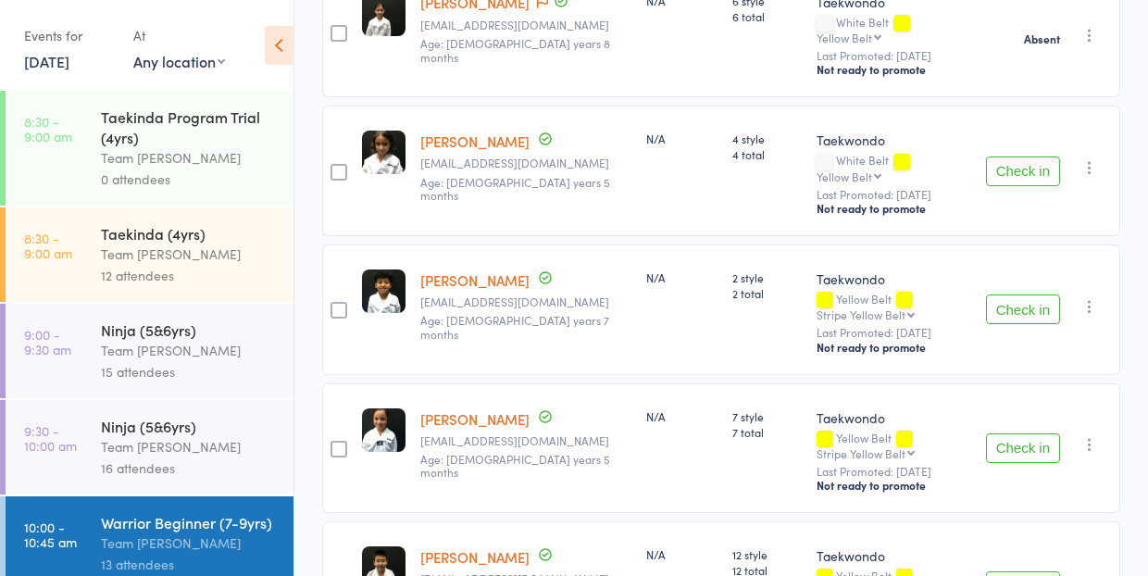
scroll to position [785, 0]
click at [1031, 433] on button "Check in" at bounding box center [1023, 448] width 74 height 30
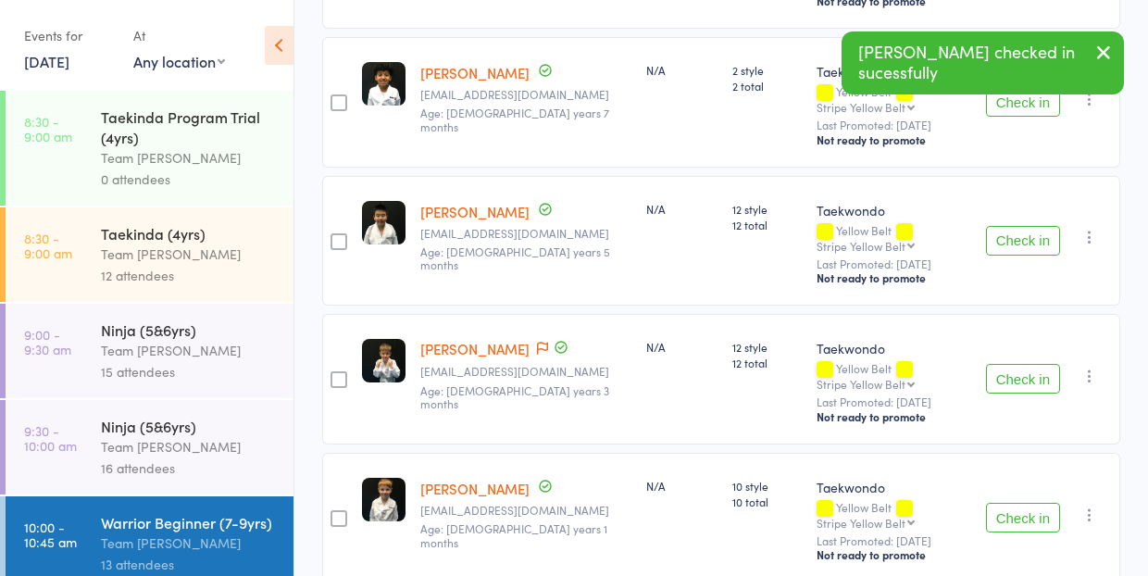
scroll to position [996, 0]
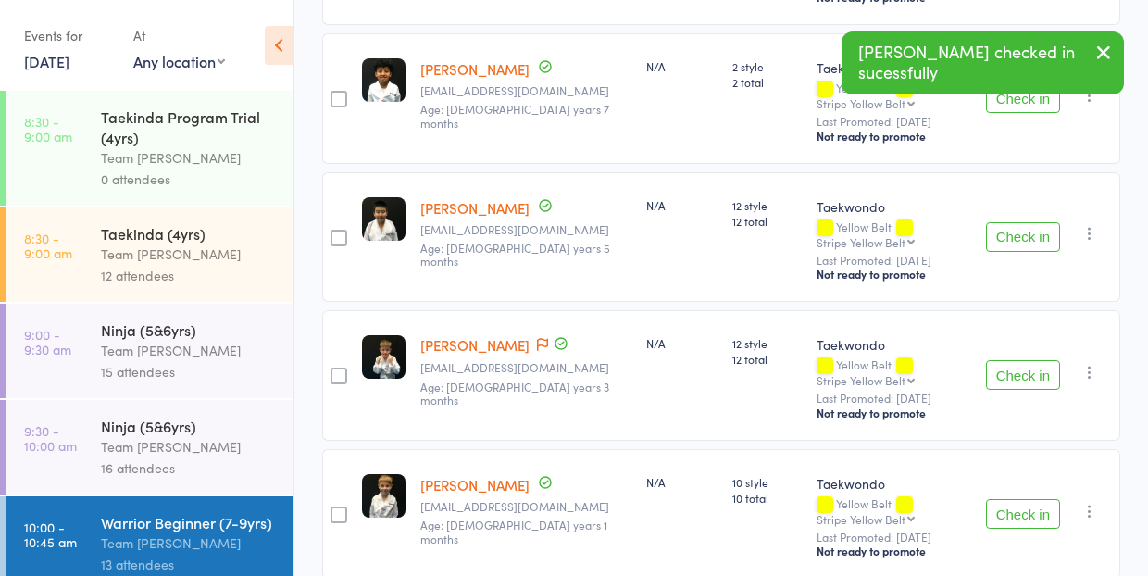
click at [1017, 360] on button "Check in" at bounding box center [1023, 375] width 74 height 30
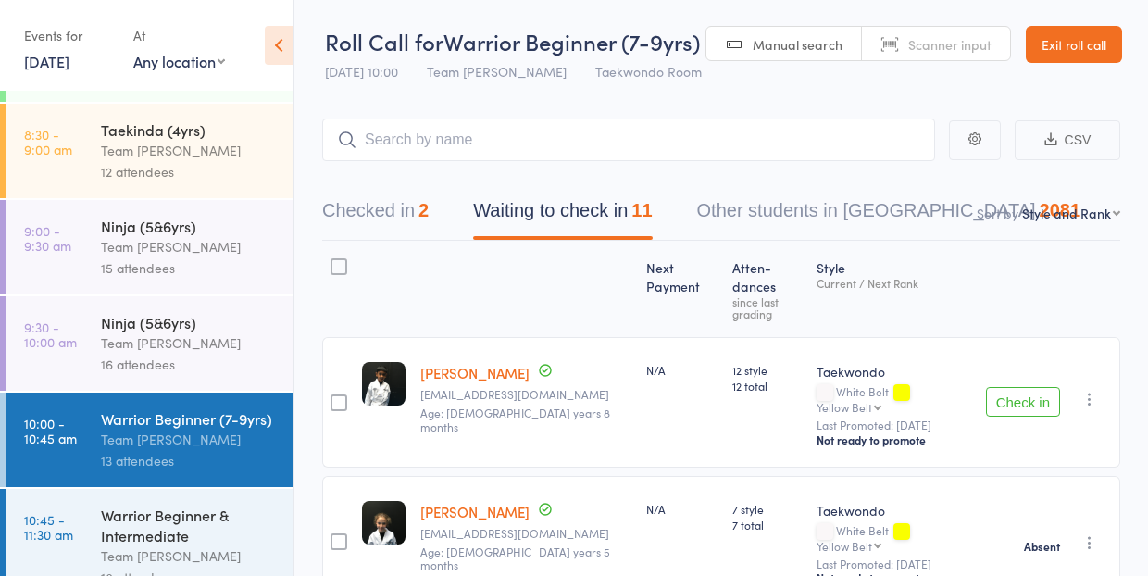
scroll to position [105, 0]
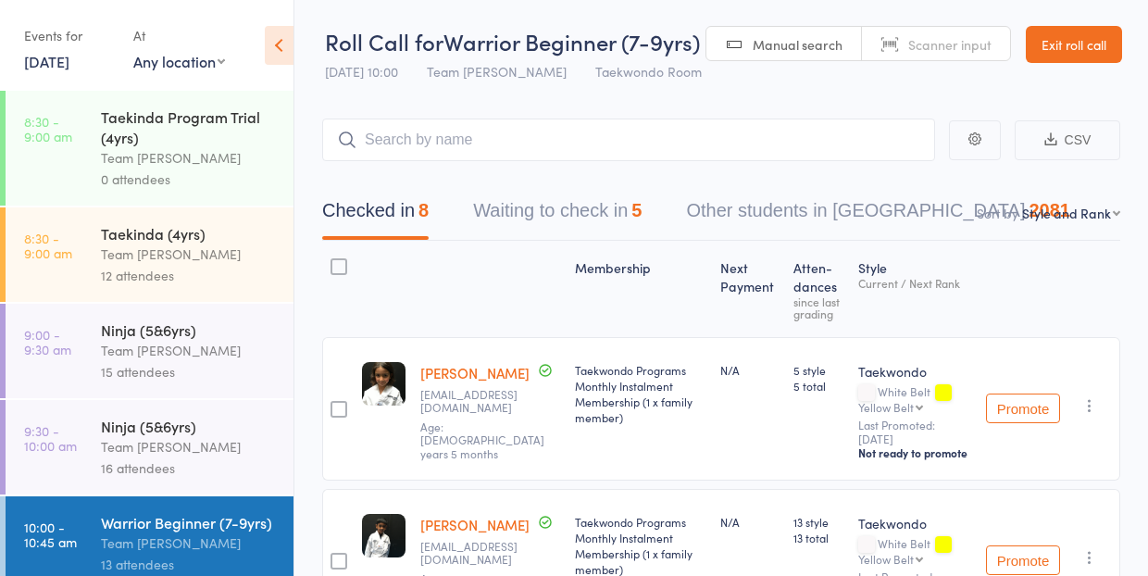
click at [538, 218] on button "Waiting to check in 5" at bounding box center [557, 215] width 169 height 49
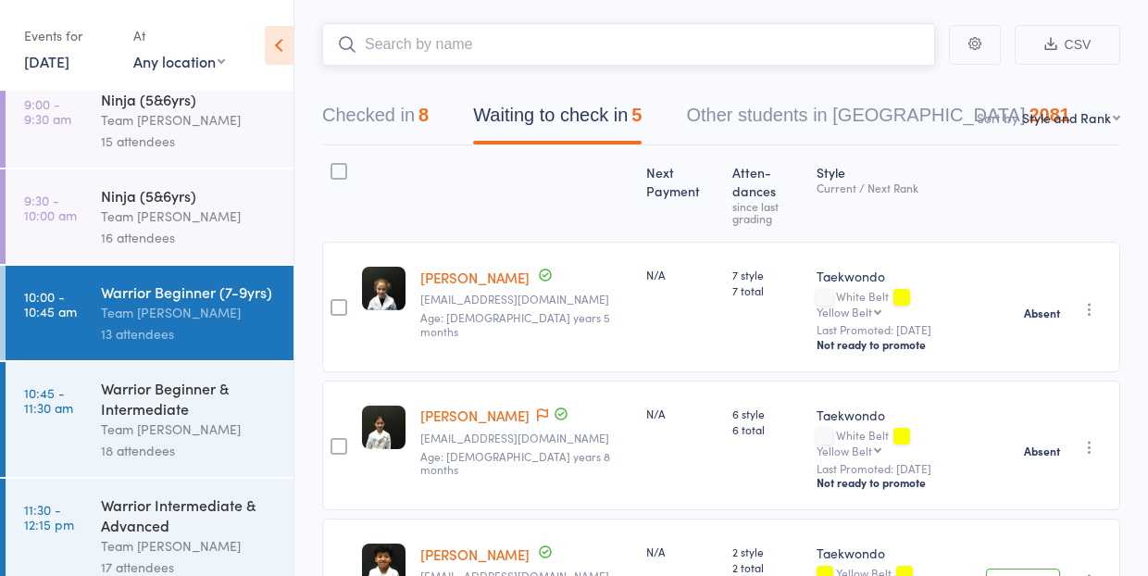
scroll to position [134, 0]
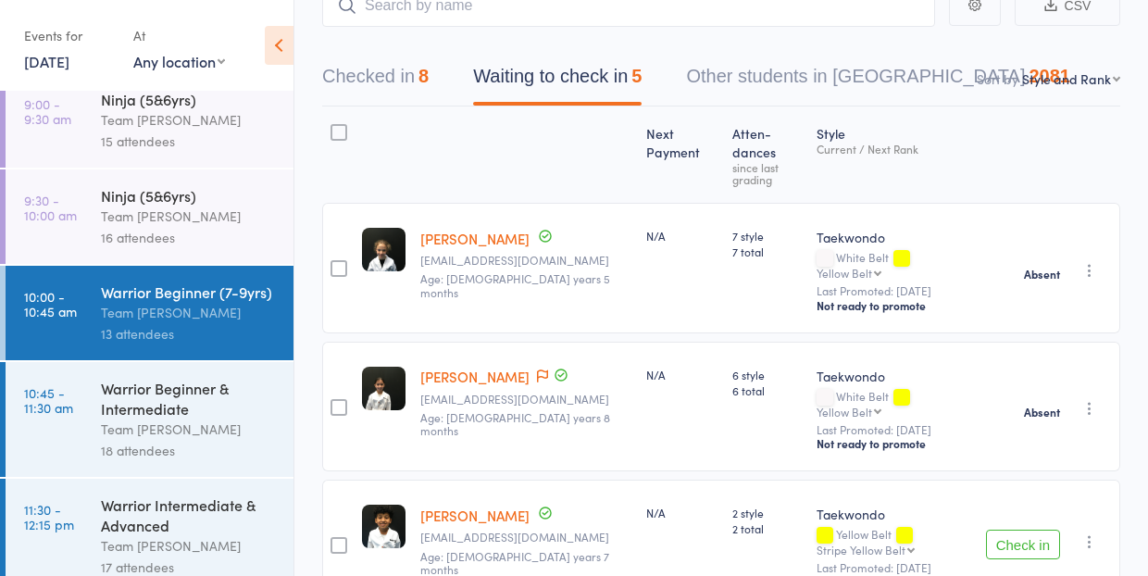
click at [51, 56] on link "[DATE]" at bounding box center [46, 61] width 45 height 20
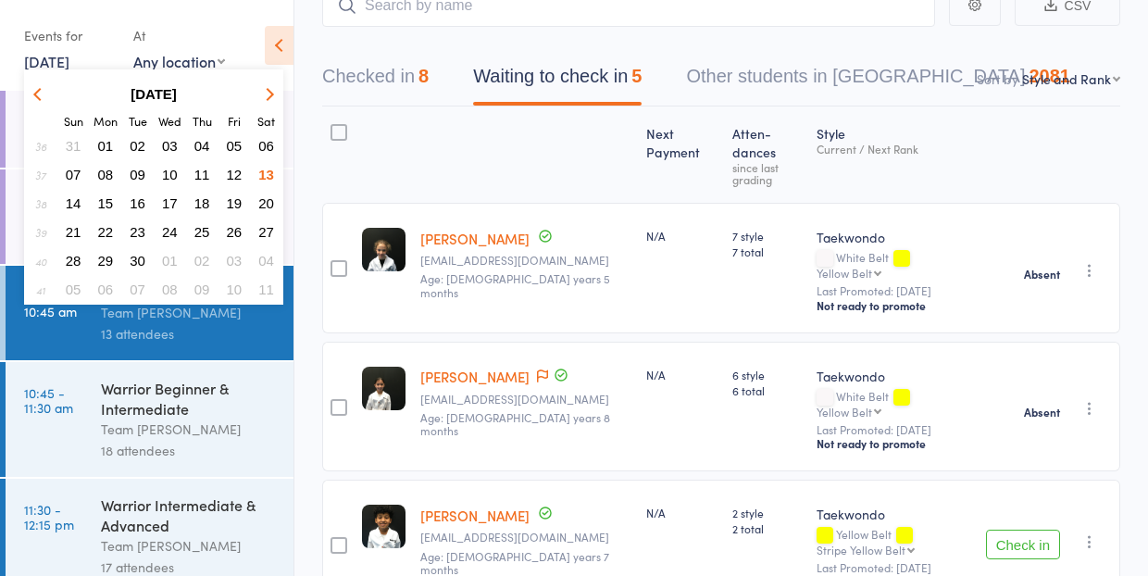
click at [264, 202] on span "20" at bounding box center [266, 203] width 16 height 16
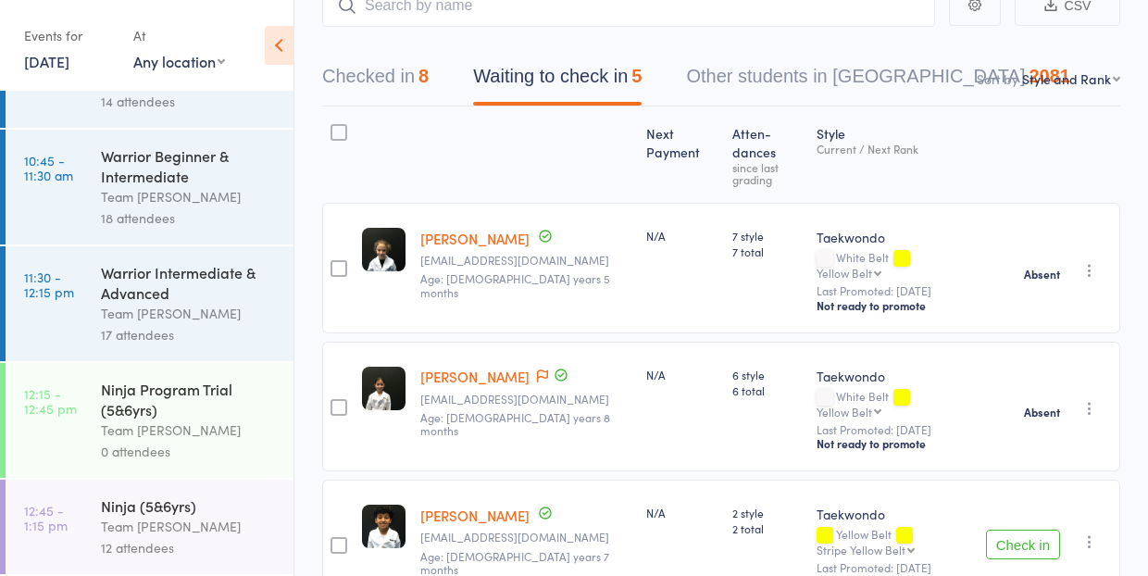
scroll to position [463, 0]
click at [191, 424] on div "Team [PERSON_NAME]" at bounding box center [189, 430] width 177 height 21
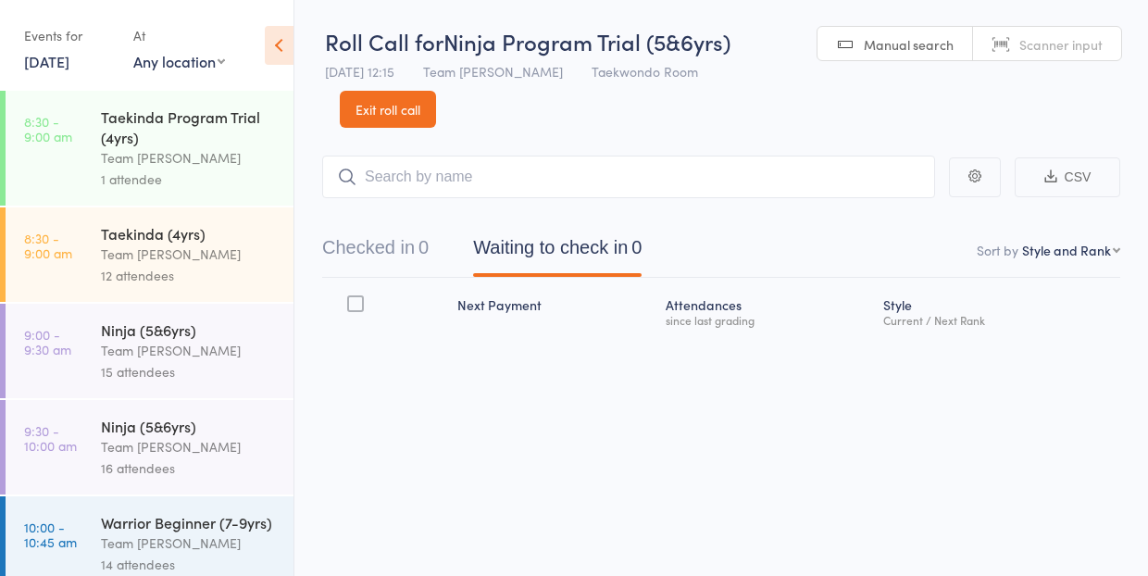
click at [167, 140] on div "Taekinda Program Trial (4yrs)" at bounding box center [189, 127] width 177 height 41
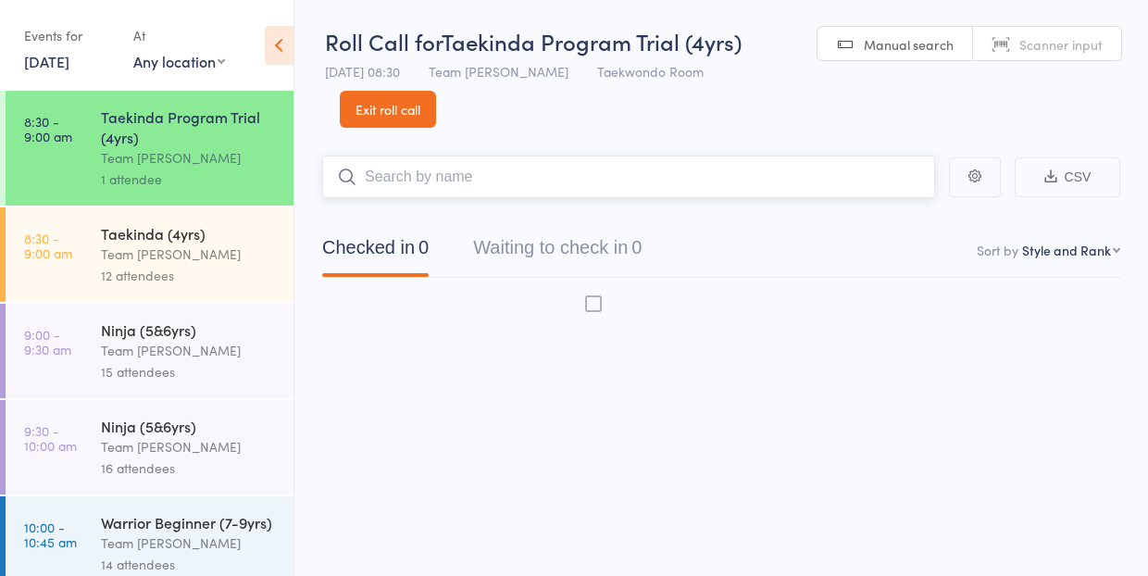
click at [141, 137] on div "Taekinda Program Trial (4yrs)" at bounding box center [189, 127] width 177 height 41
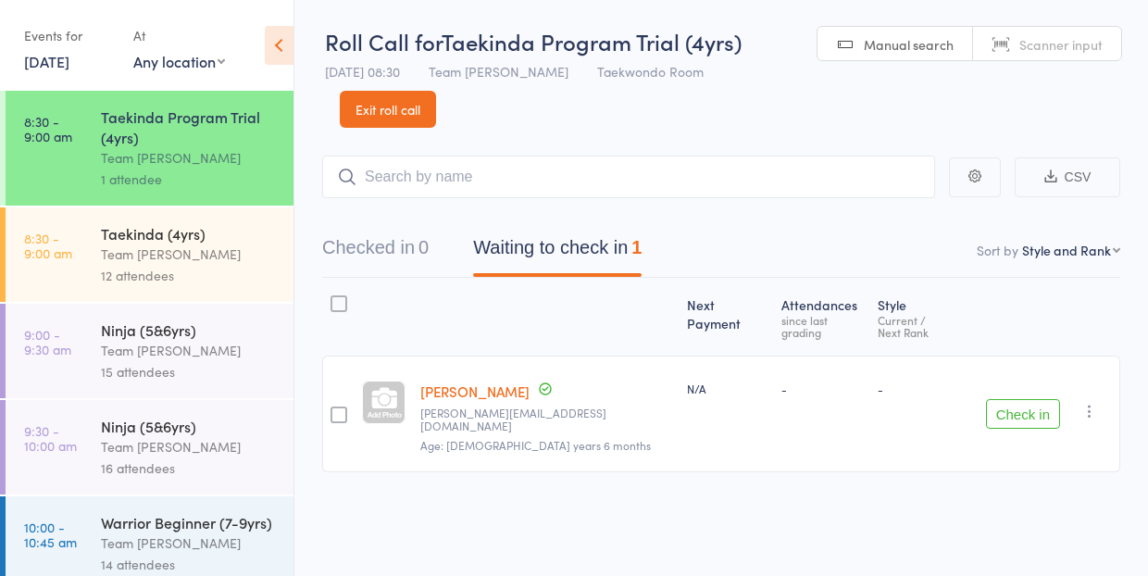
click at [64, 65] on link "[DATE]" at bounding box center [46, 61] width 45 height 20
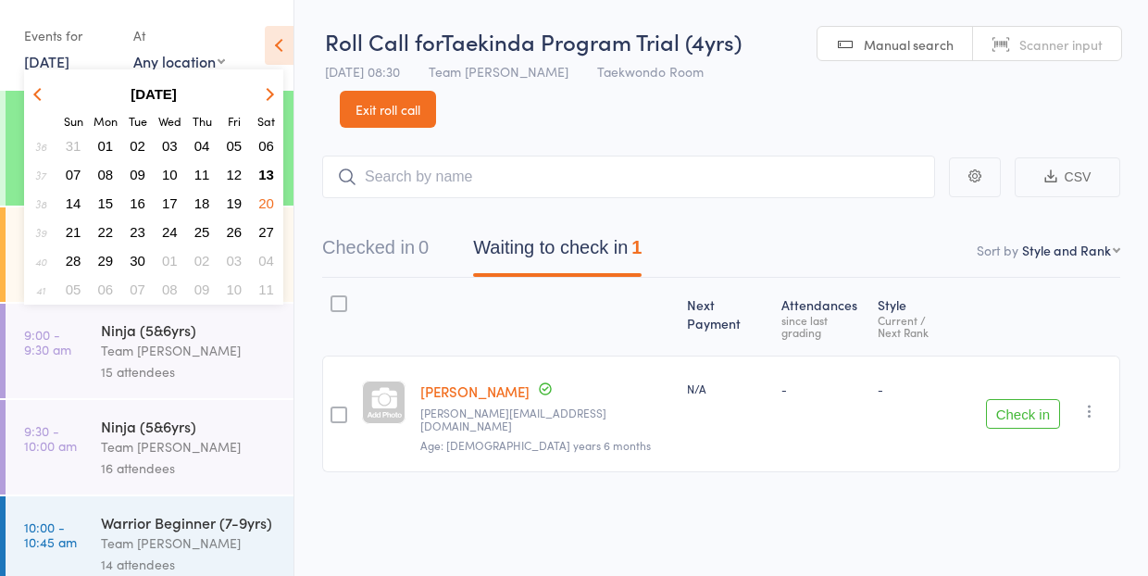
click at [264, 171] on span "13" at bounding box center [266, 175] width 16 height 16
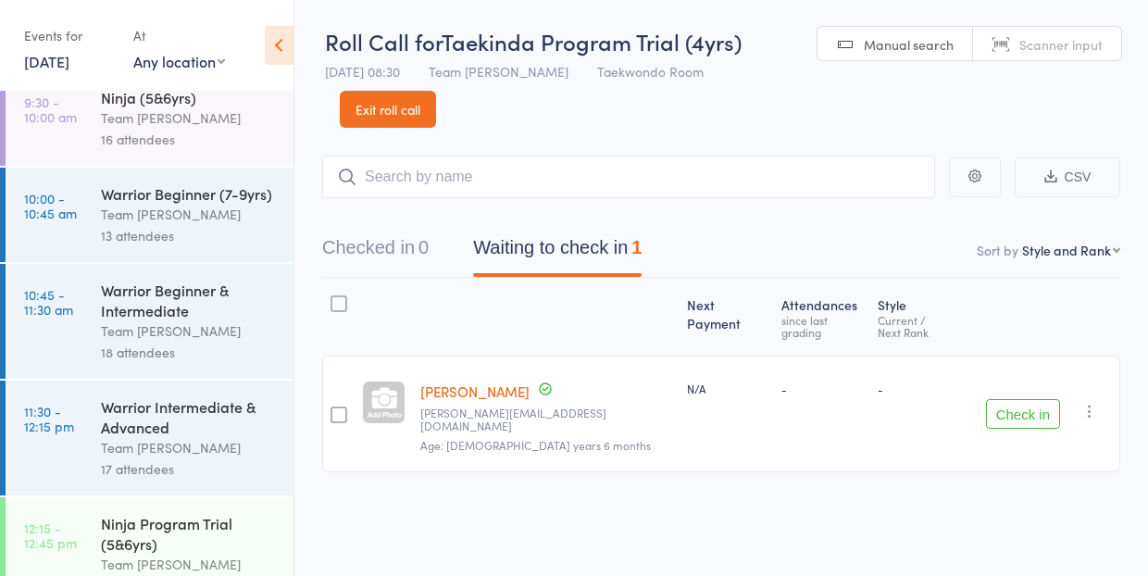
scroll to position [327, 0]
click at [395, 95] on link "Exit roll call" at bounding box center [388, 109] width 96 height 37
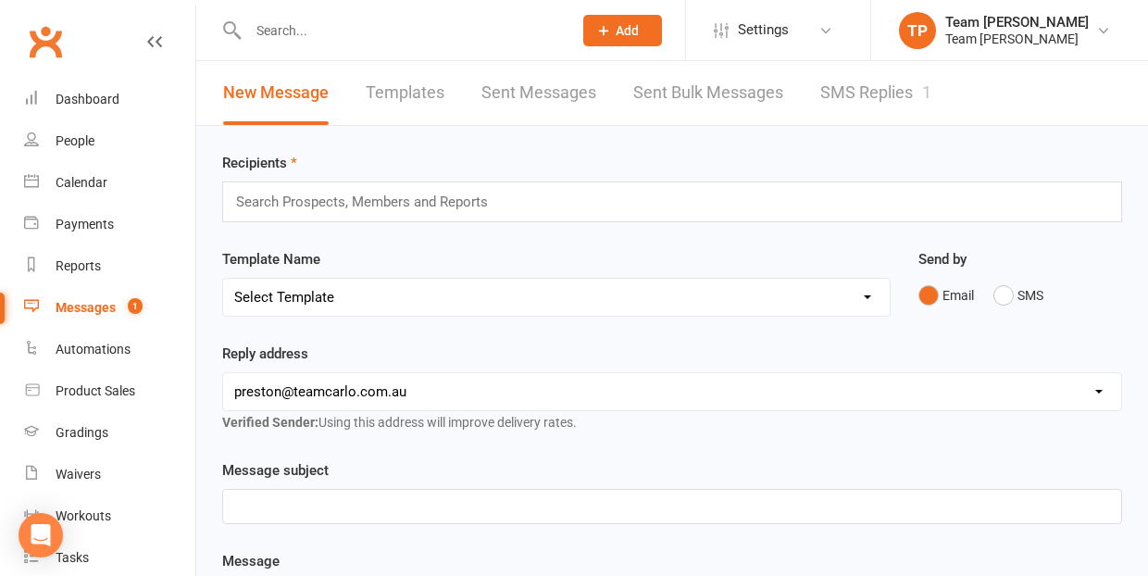
click at [862, 85] on link "SMS Replies 1" at bounding box center [876, 93] width 111 height 64
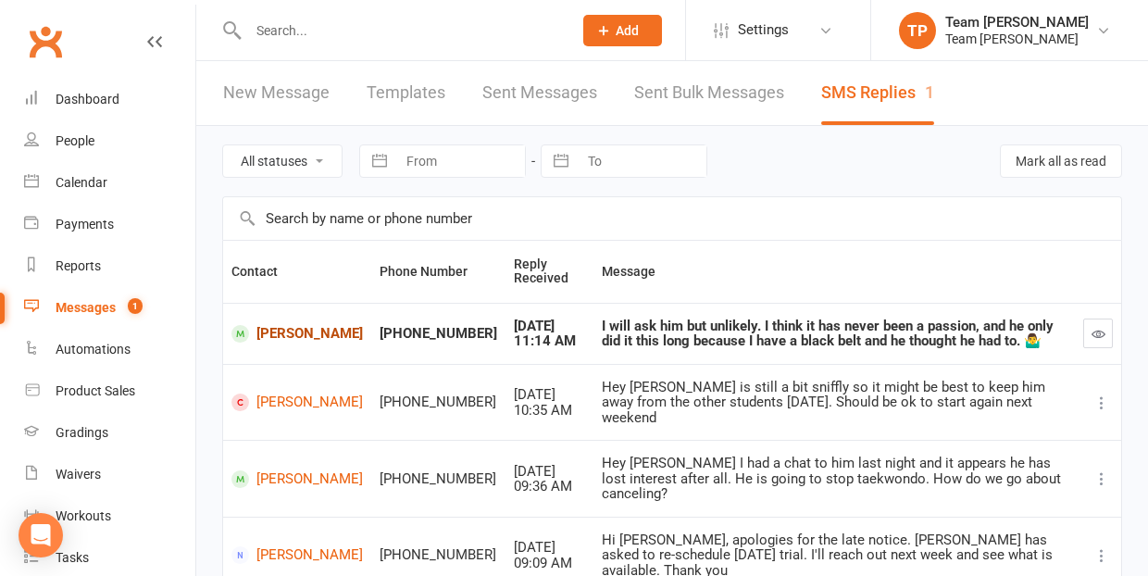
click at [274, 331] on link "[PERSON_NAME]" at bounding box center [298, 334] width 132 height 18
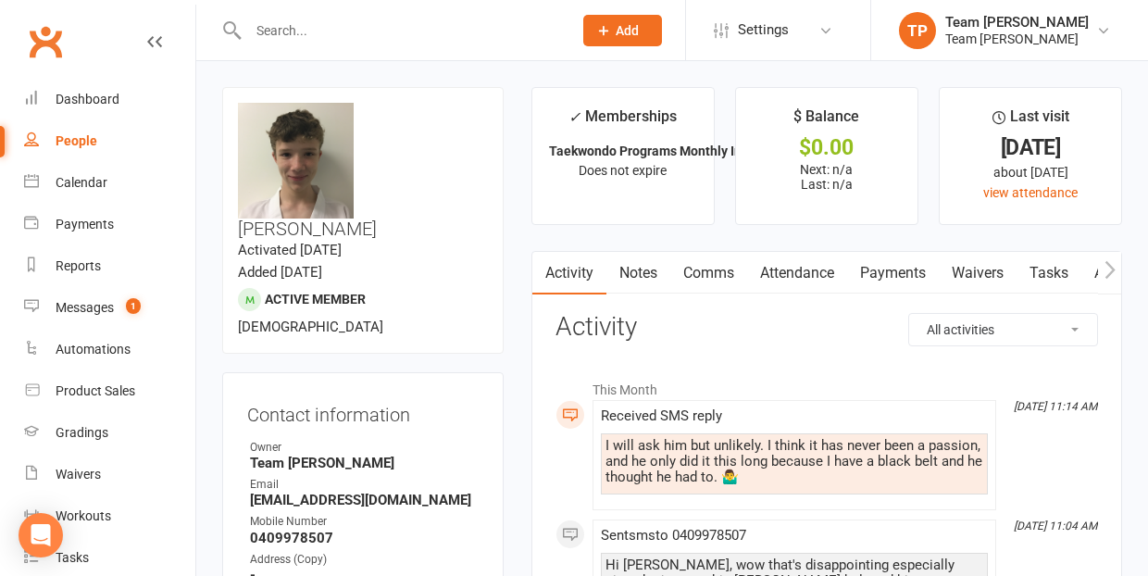
click at [709, 269] on link "Comms" at bounding box center [709, 273] width 77 height 43
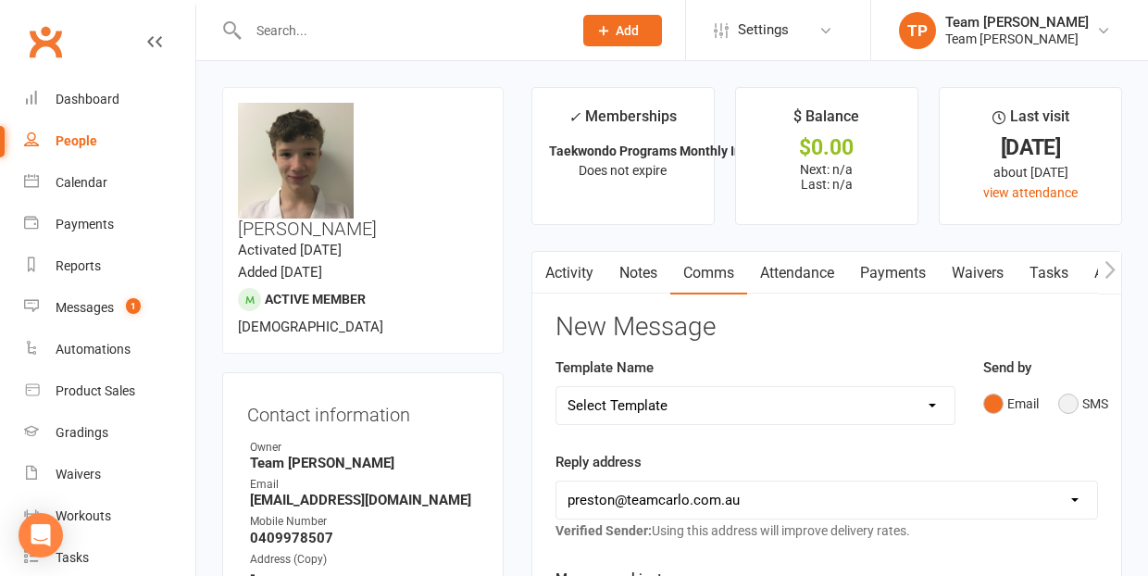
click at [1065, 394] on button "SMS" at bounding box center [1084, 403] width 50 height 35
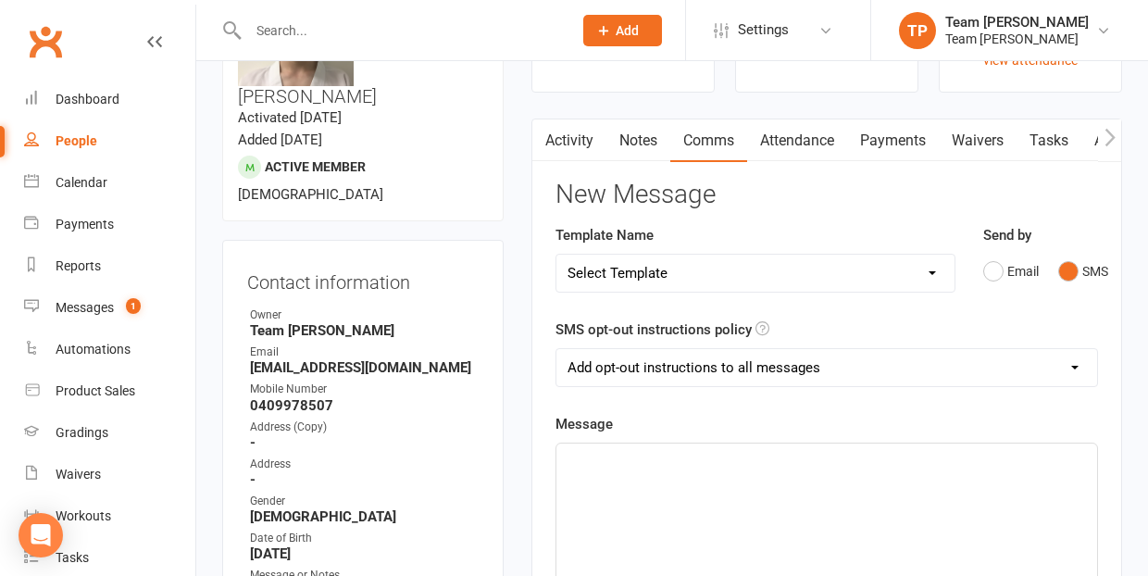
scroll to position [188, 0]
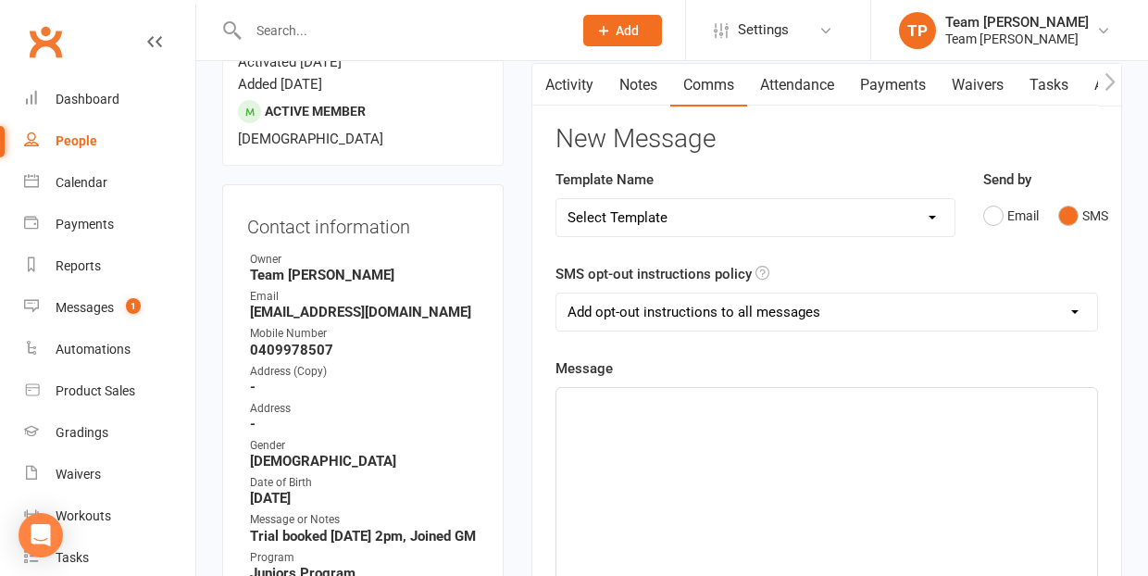
click at [639, 414] on div "﻿" at bounding box center [827, 527] width 541 height 278
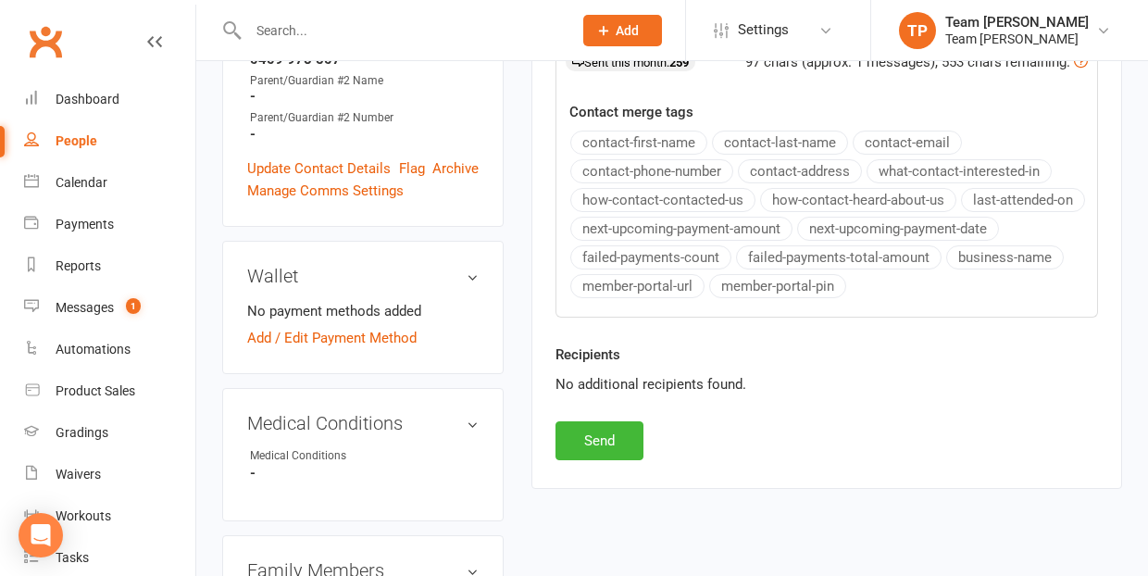
scroll to position [893, 0]
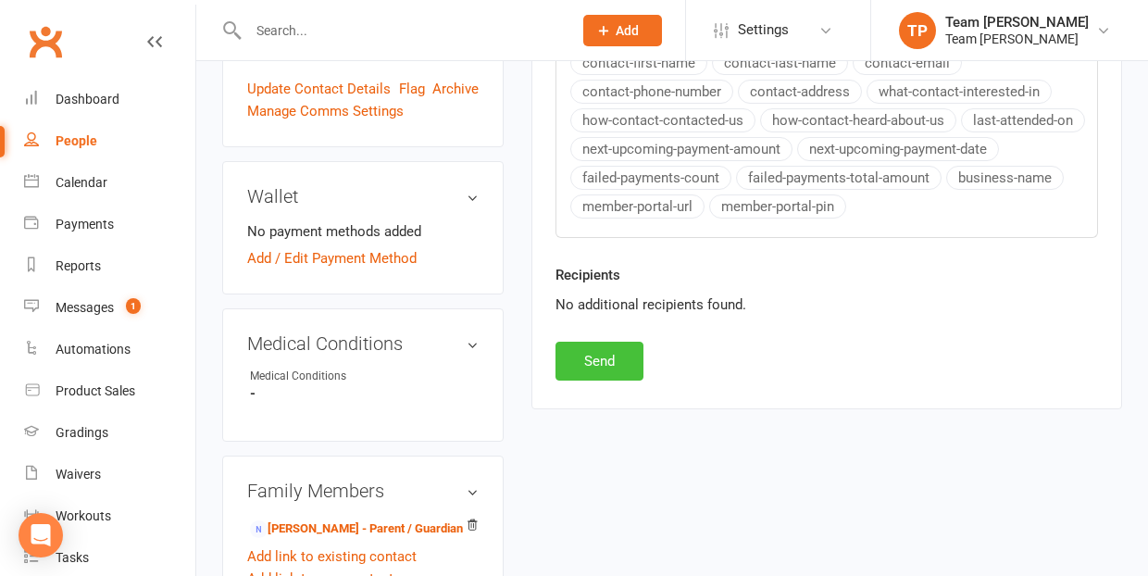
click at [595, 367] on button "Send" at bounding box center [600, 361] width 88 height 39
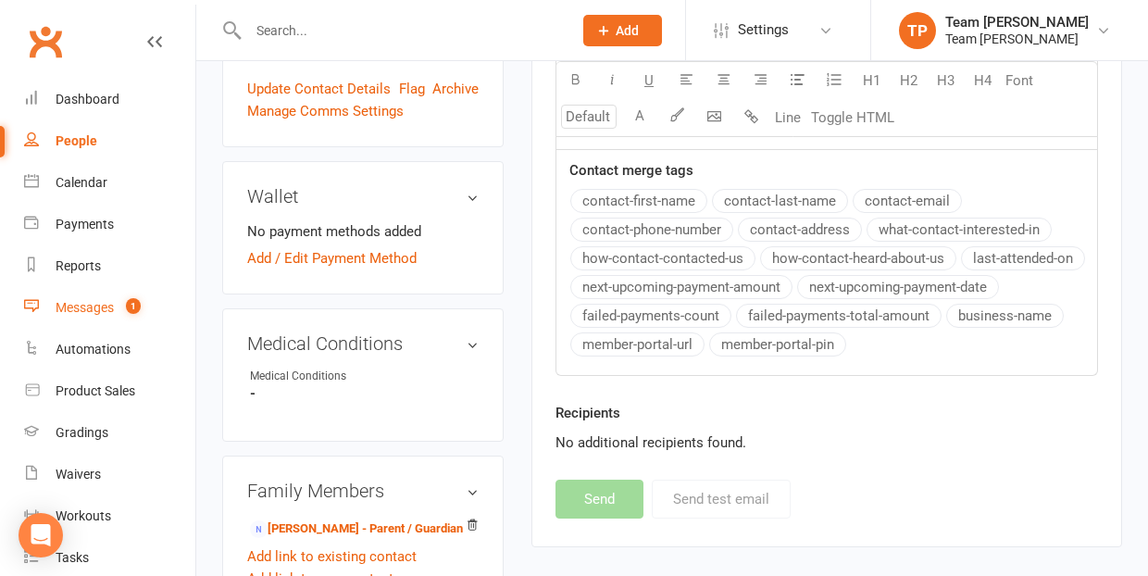
click at [92, 308] on div "Messages" at bounding box center [85, 307] width 58 height 15
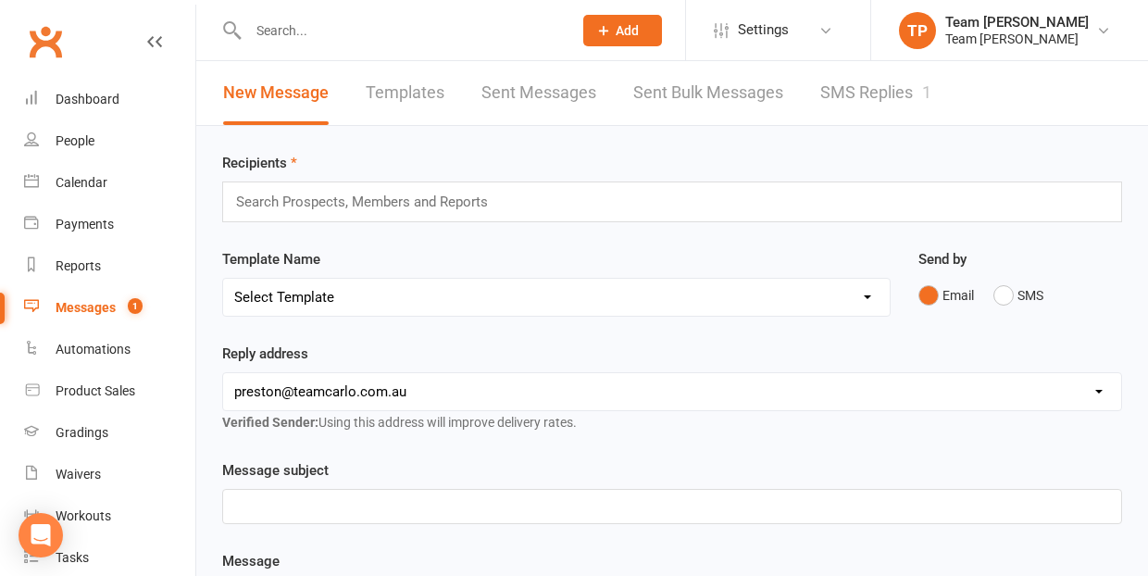
click at [871, 93] on link "SMS Replies 1" at bounding box center [876, 93] width 111 height 64
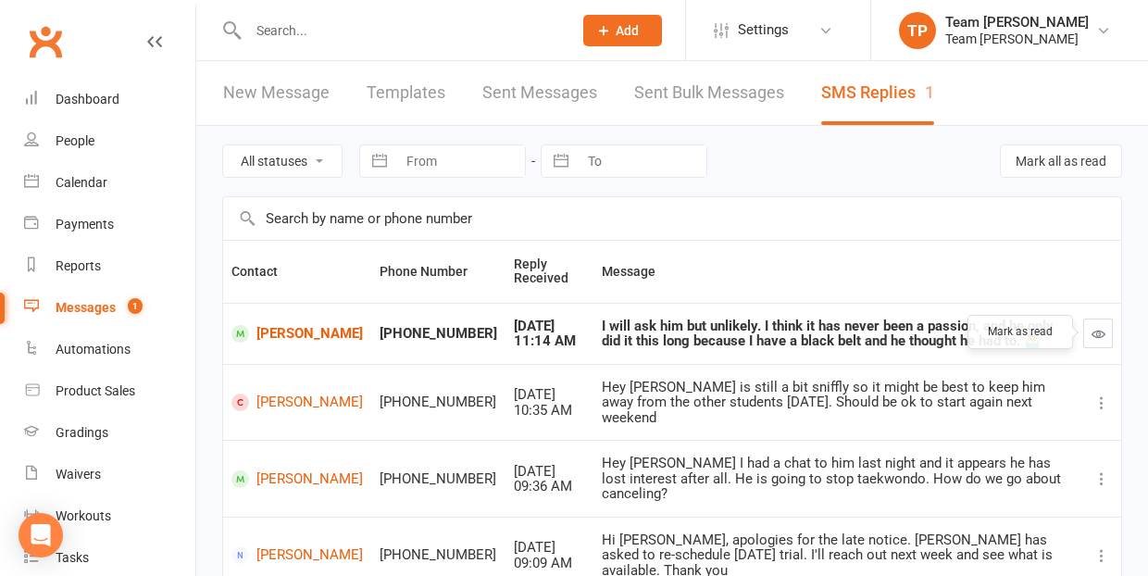
click at [1101, 333] on icon "button" at bounding box center [1099, 334] width 14 height 14
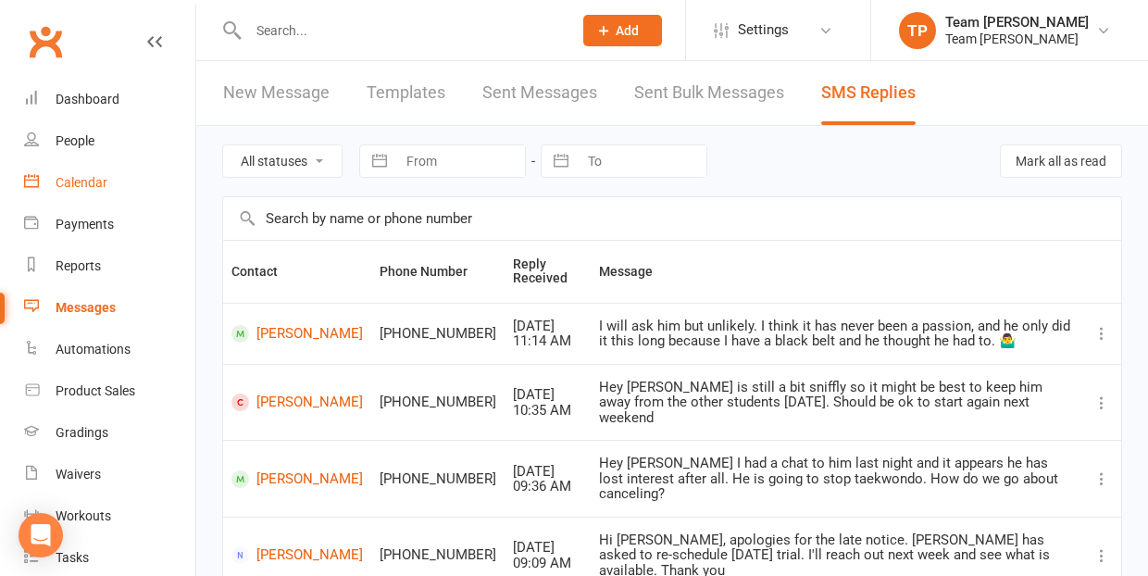
click at [78, 183] on div "Calendar" at bounding box center [82, 182] width 52 height 15
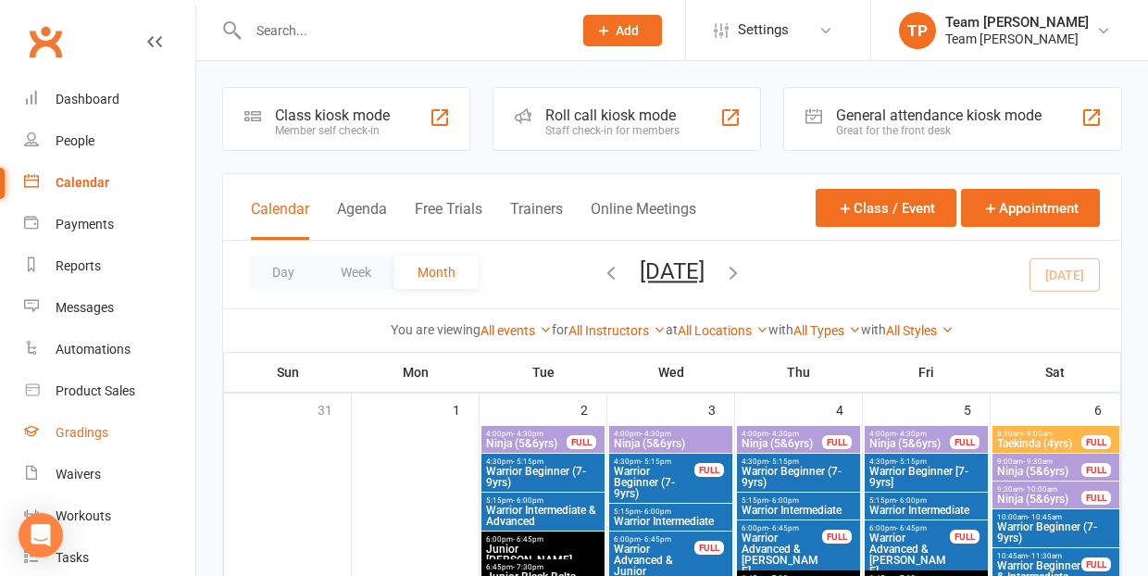
click at [86, 432] on div "Gradings" at bounding box center [82, 432] width 53 height 15
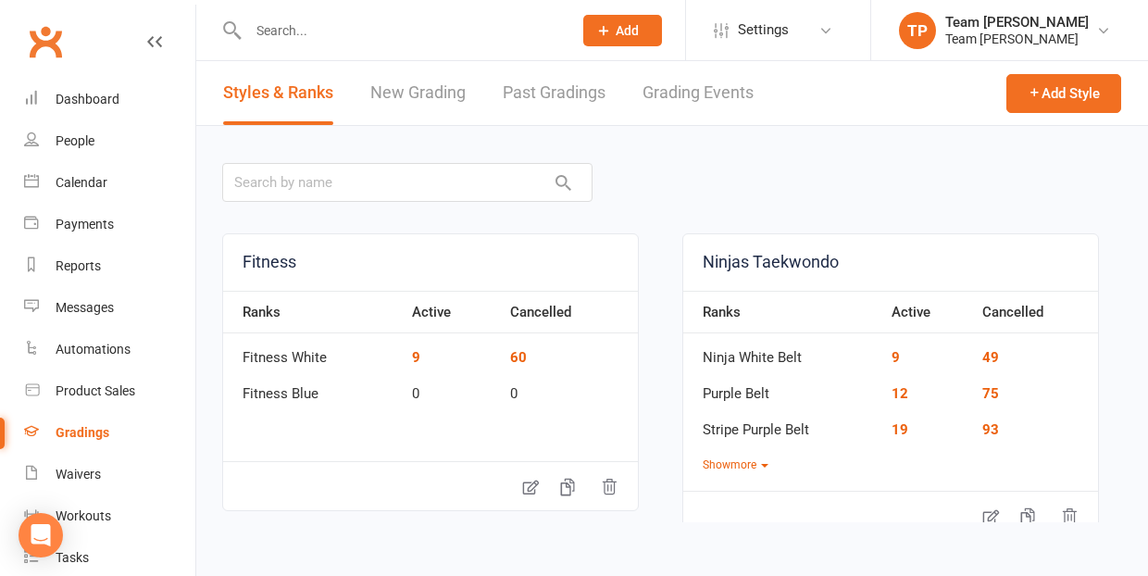
click at [702, 95] on link "Grading Events" at bounding box center [698, 93] width 111 height 64
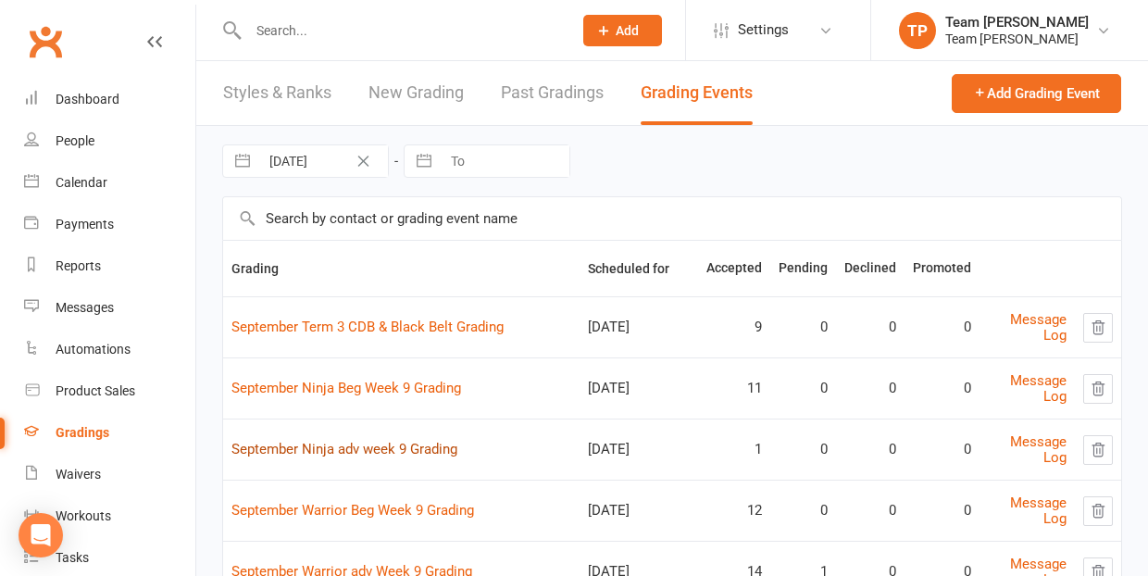
click at [396, 446] on link "September Ninja adv week 9 Grading" at bounding box center [345, 449] width 226 height 17
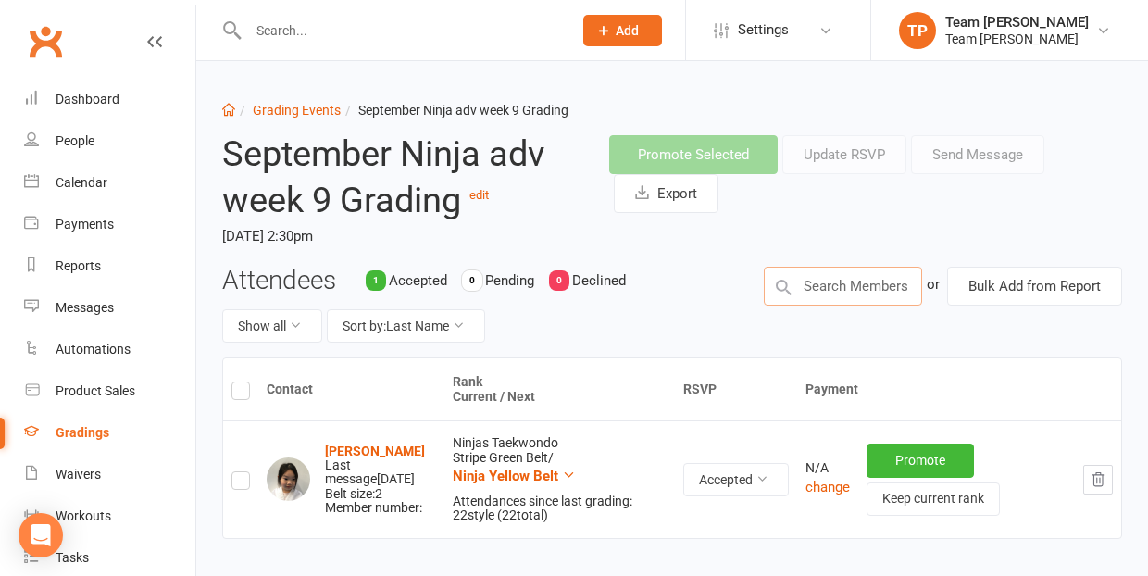
click at [838, 288] on input "text" at bounding box center [843, 286] width 159 height 39
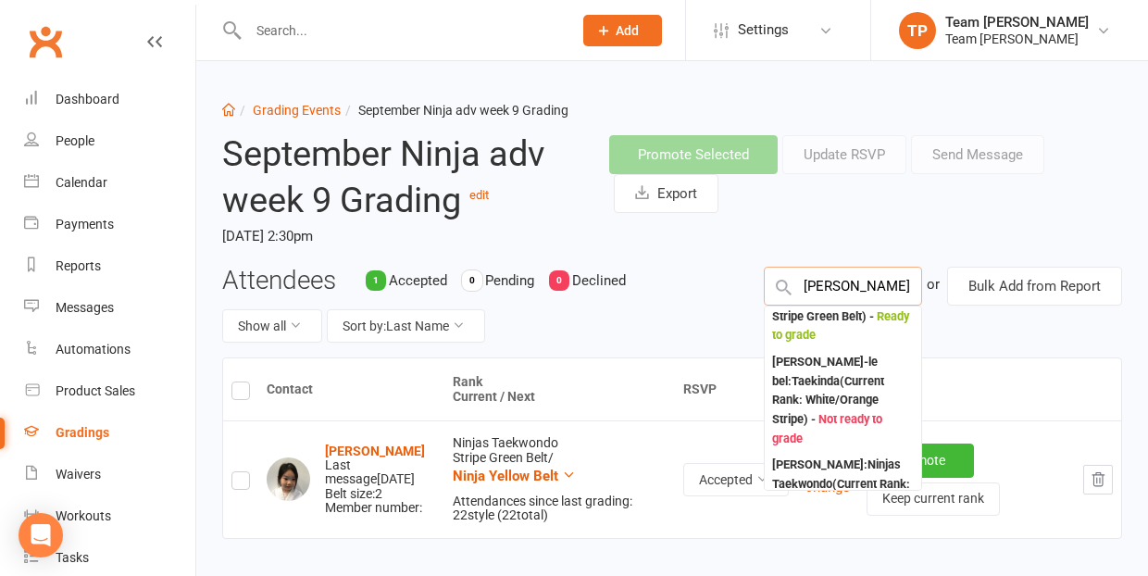
scroll to position [541, 0]
type input "[PERSON_NAME]"
click at [815, 345] on div "[PERSON_NAME] : Ninjas Taekwondo (Current Rank: Stripe Green Belt ) - Ready to …" at bounding box center [843, 306] width 143 height 77
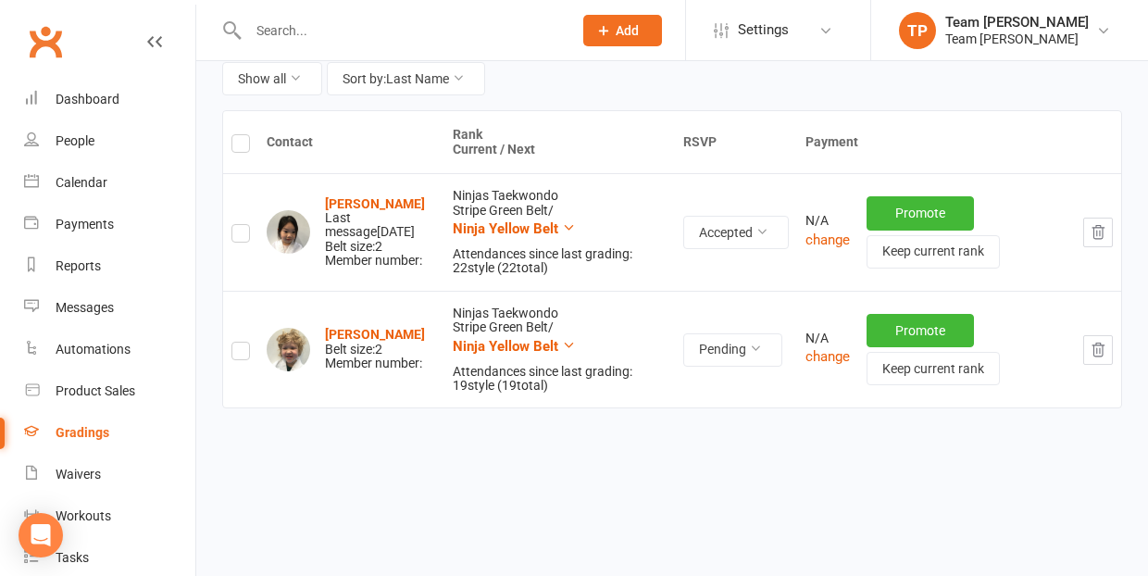
scroll to position [246, 0]
click at [239, 355] on label at bounding box center [241, 355] width 19 height 0
click at [239, 344] on input "checkbox" at bounding box center [241, 344] width 19 height 0
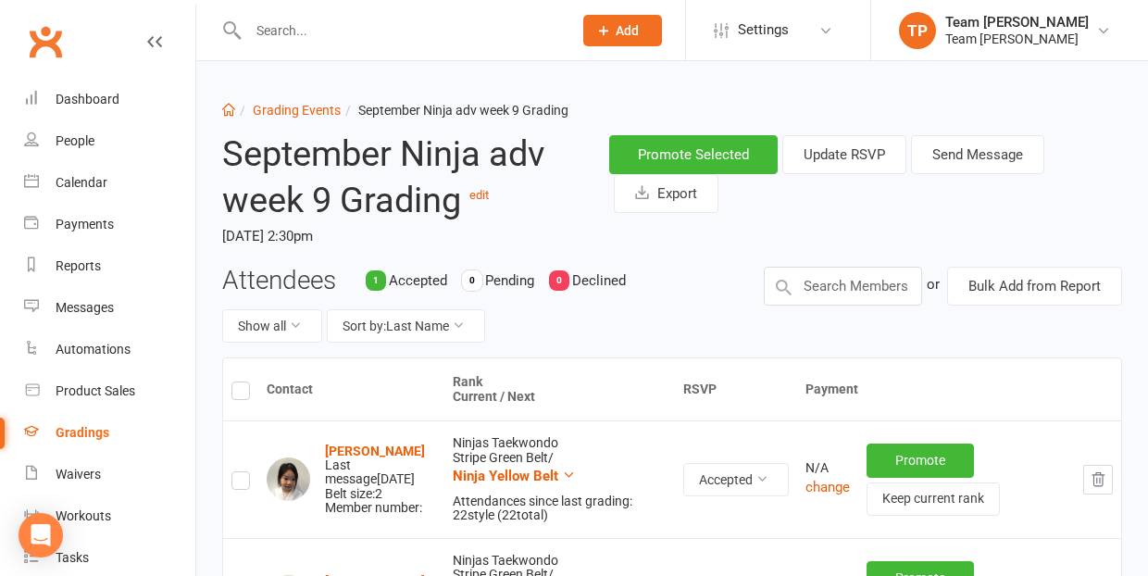
scroll to position [0, 0]
click at [961, 163] on button "Send Message" at bounding box center [977, 154] width 133 height 39
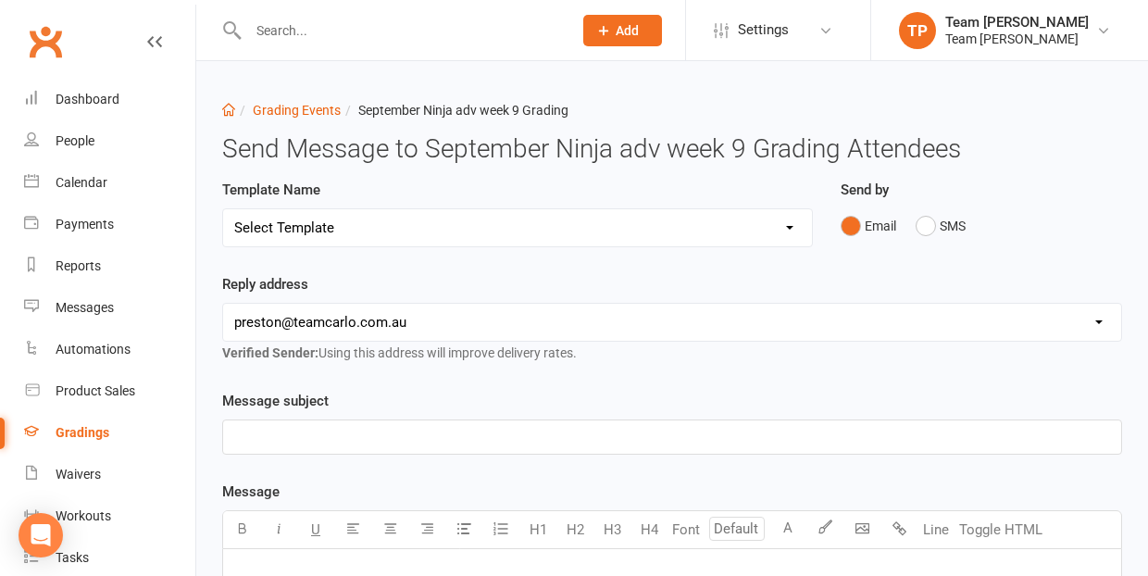
select select "18"
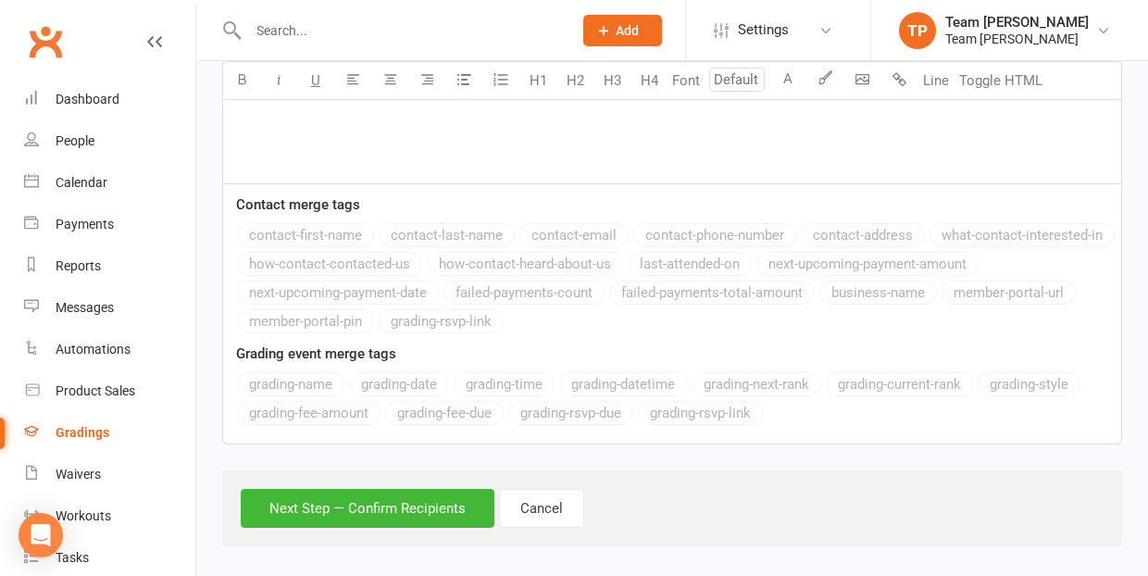
scroll to position [1310, 0]
click at [378, 497] on button "Next Step — Confirm Recipients" at bounding box center [368, 509] width 254 height 39
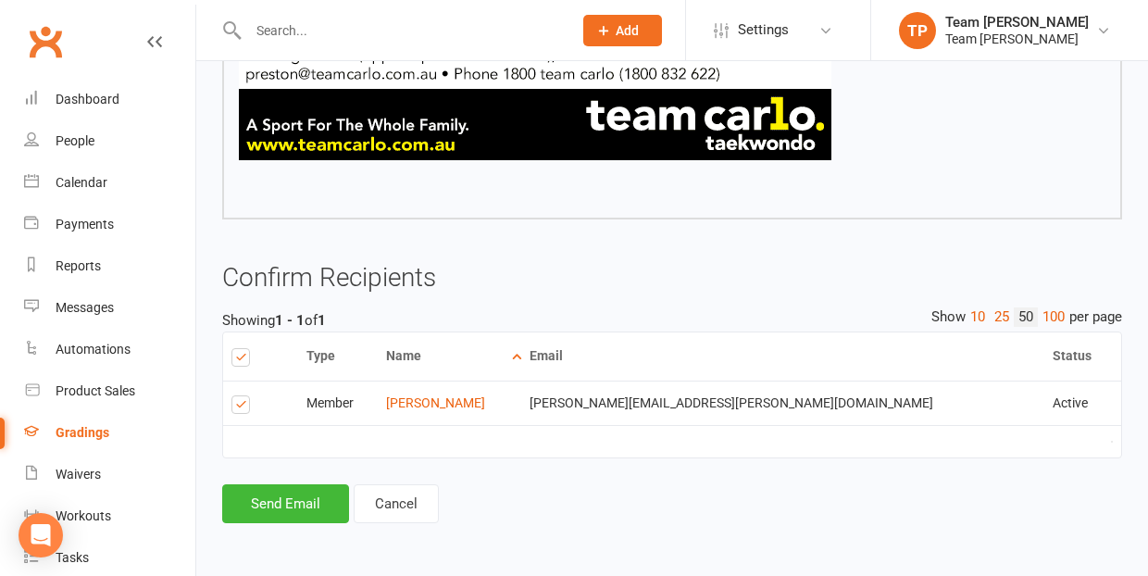
scroll to position [1093, 0]
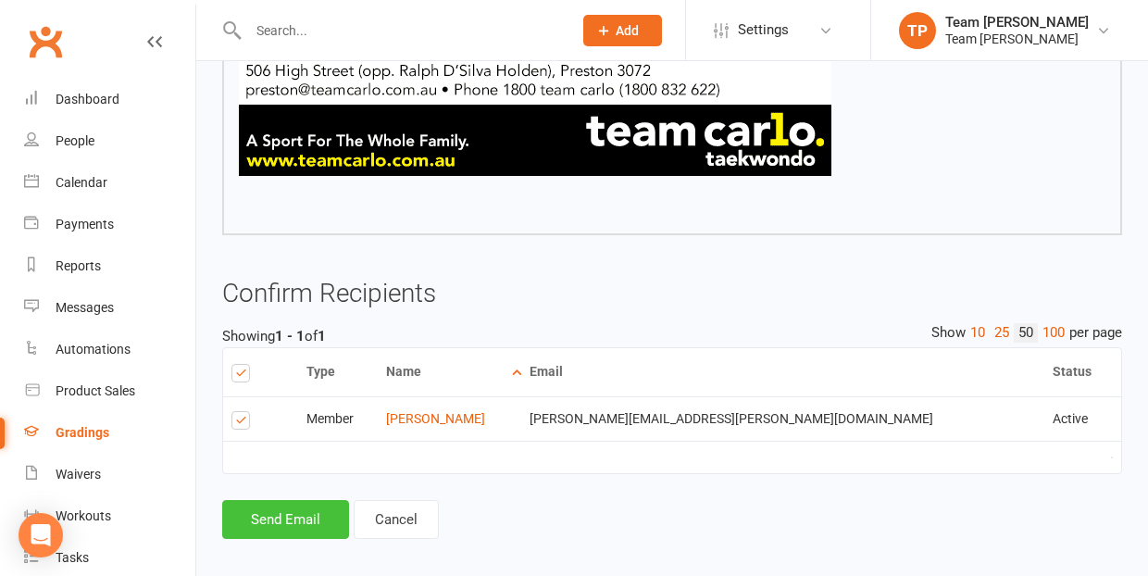
click at [258, 500] on button "Send Email" at bounding box center [285, 519] width 127 height 39
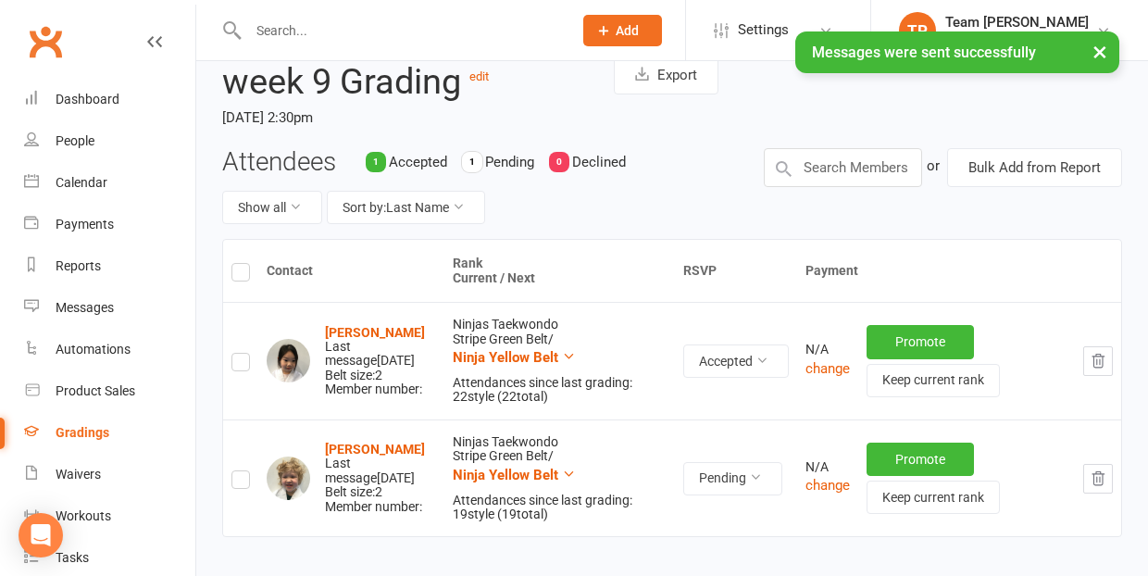
scroll to position [183, 1]
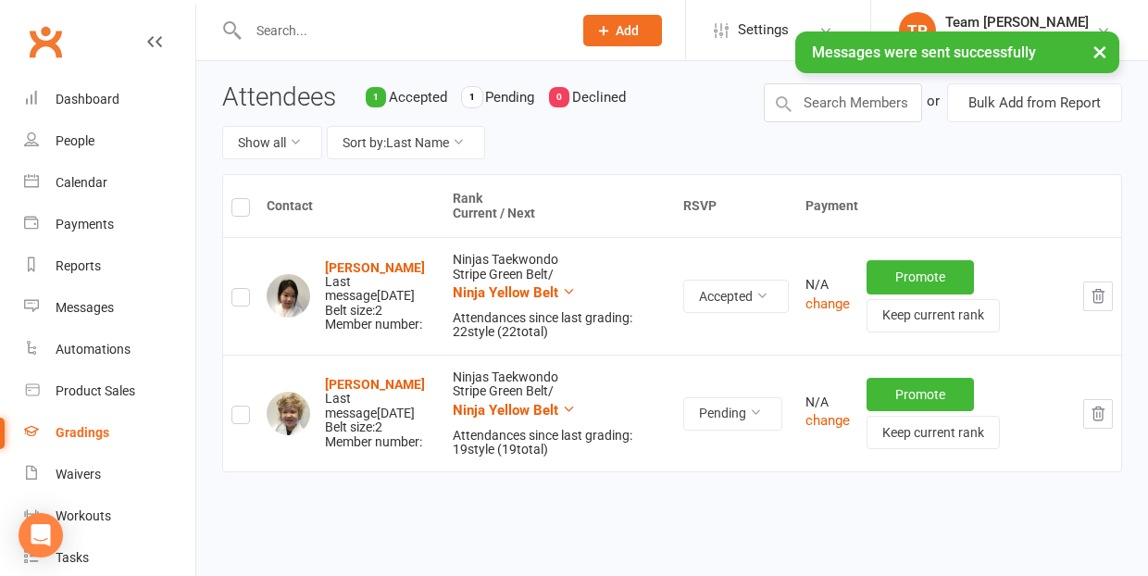
click at [235, 418] on label at bounding box center [241, 418] width 19 height 0
click at [235, 407] on input "checkbox" at bounding box center [241, 407] width 19 height 0
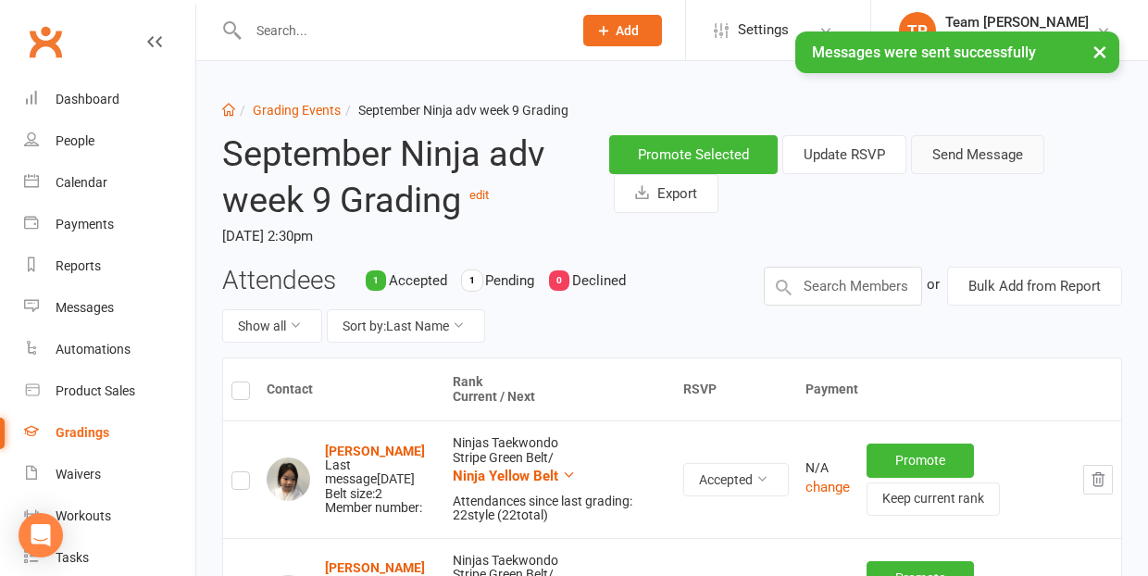
scroll to position [0, 0]
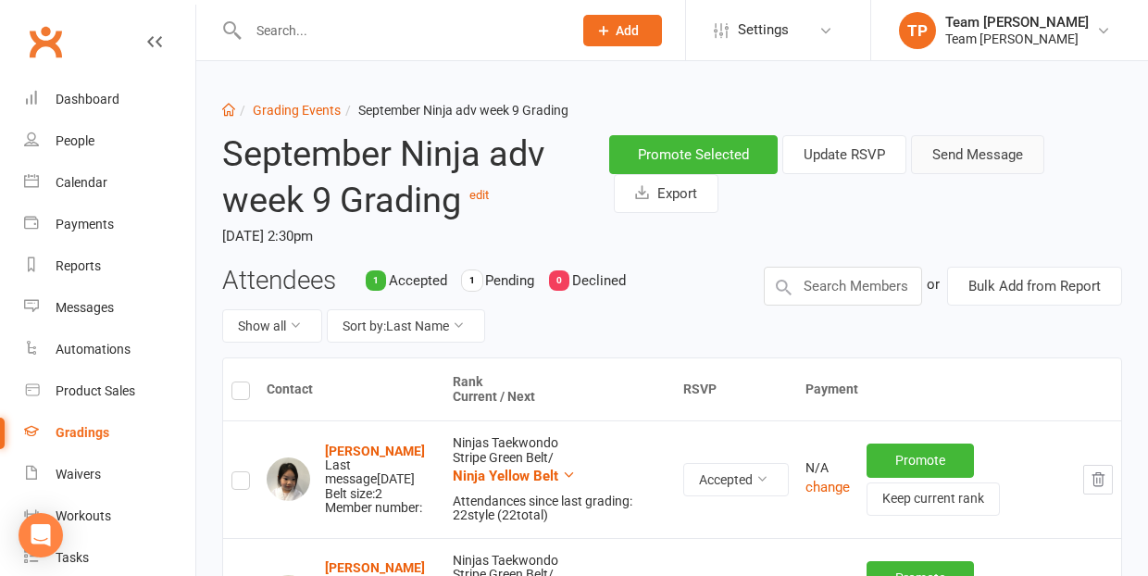
click at [984, 152] on button "Send Message" at bounding box center [977, 154] width 133 height 39
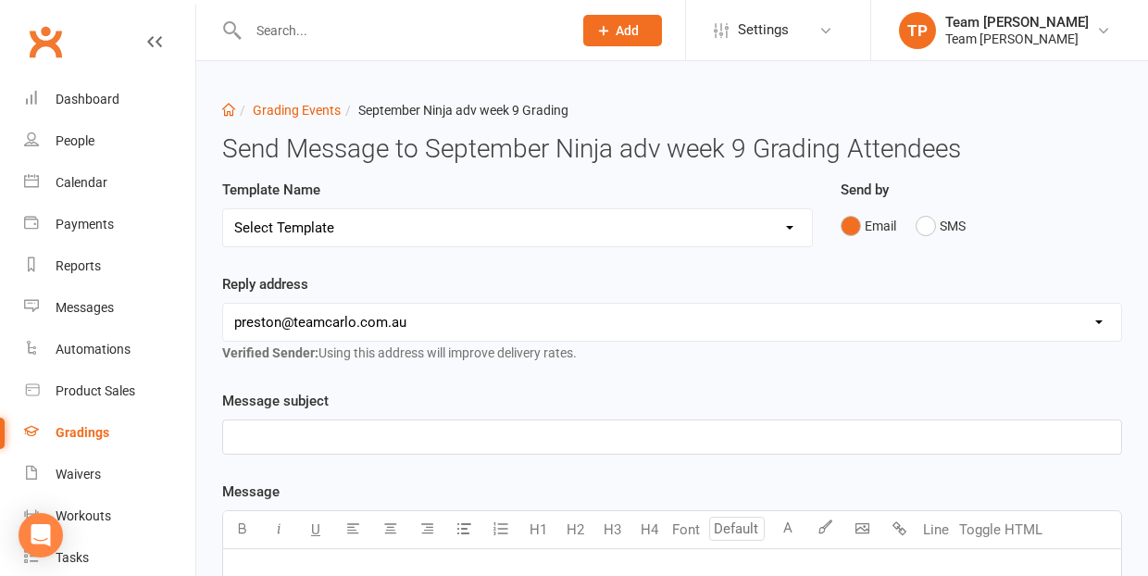
select select "21"
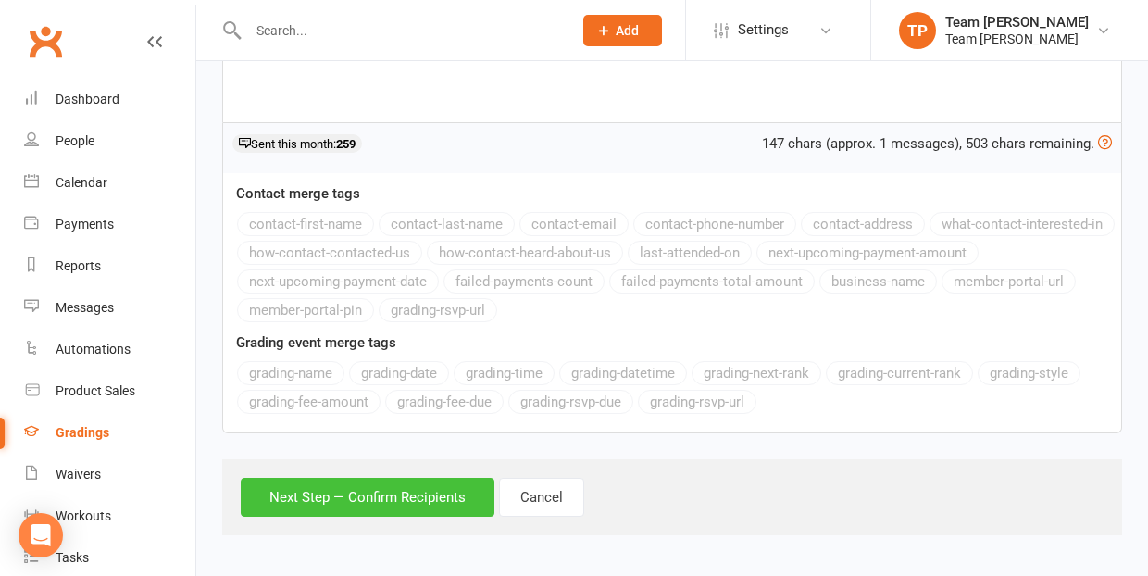
click at [391, 498] on button "Next Step — Confirm Recipients" at bounding box center [368, 497] width 254 height 39
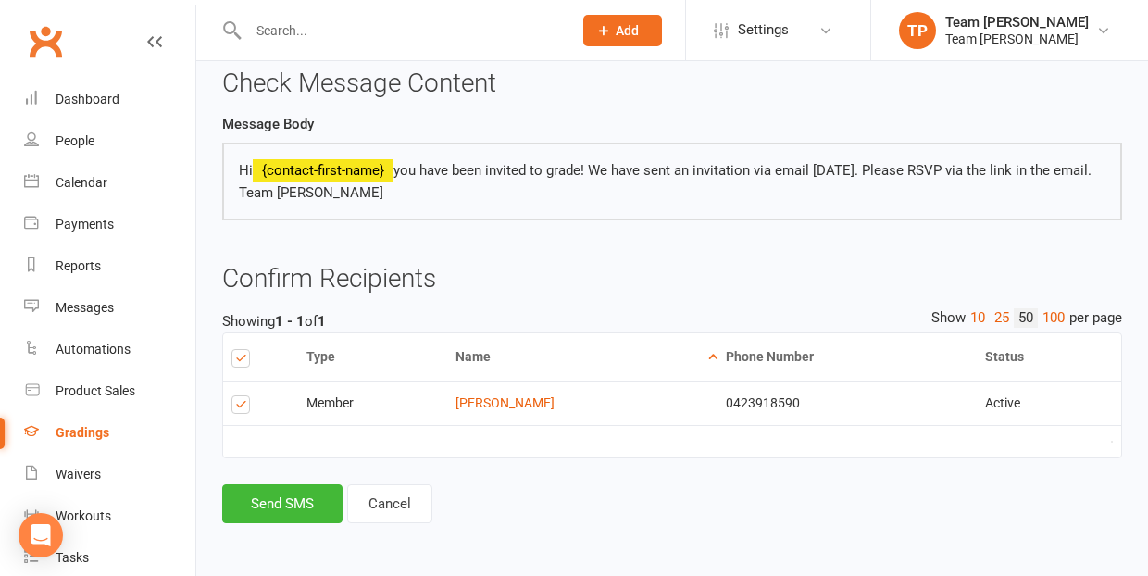
scroll to position [186, 0]
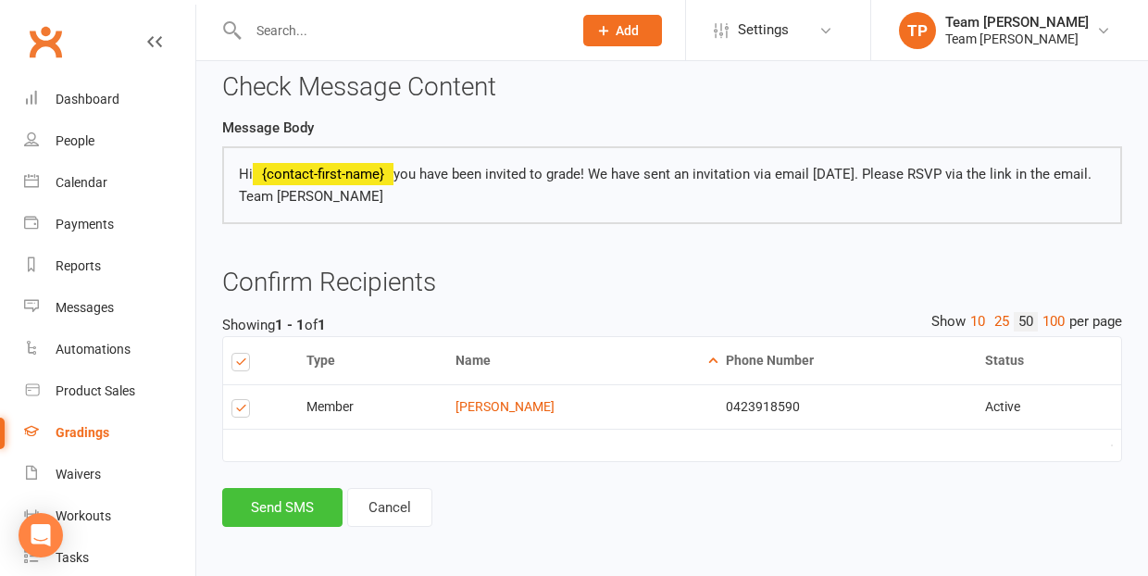
click at [275, 498] on button "Send SMS" at bounding box center [282, 507] width 120 height 39
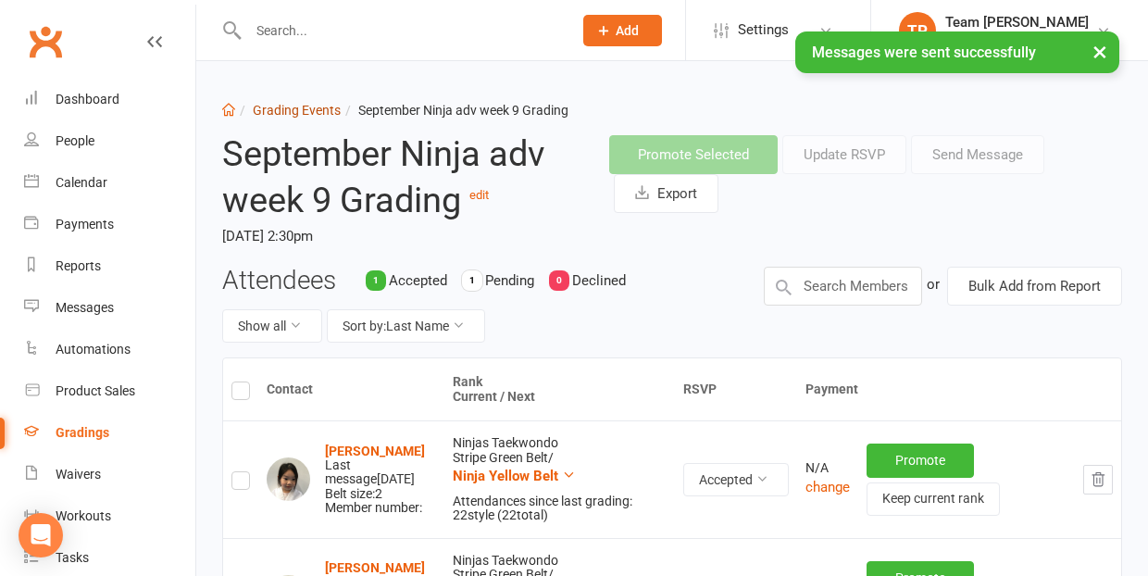
click at [299, 112] on link "Grading Events" at bounding box center [297, 110] width 88 height 15
